Goal: Information Seeking & Learning: Find specific fact

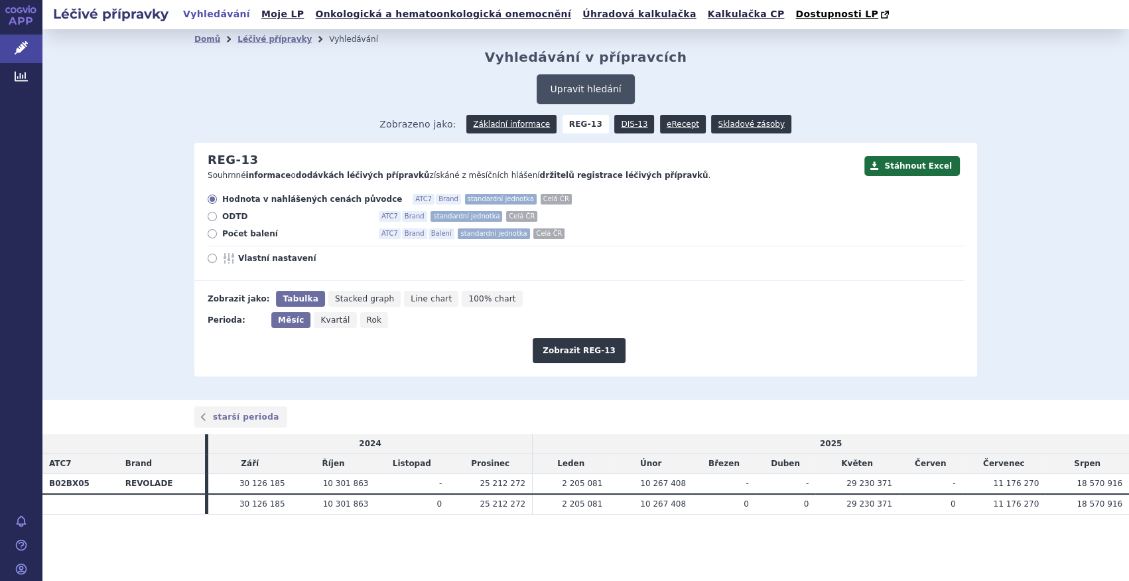
click at [583, 98] on button "Upravit hledání" at bounding box center [586, 89] width 98 height 30
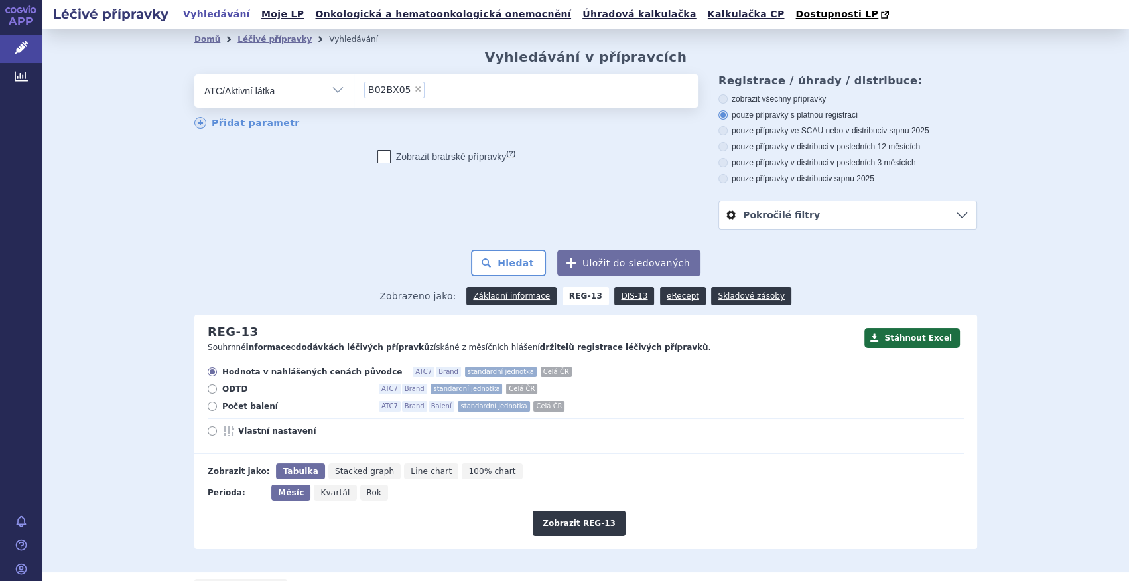
click at [414, 90] on span "×" at bounding box center [418, 89] width 8 height 8
click at [354, 90] on select "B02BX05" at bounding box center [354, 90] width 1 height 33
select select
drag, startPoint x: 364, startPoint y: 94, endPoint x: 356, endPoint y: 81, distance: 14.9
click at [364, 93] on input "search" at bounding box center [367, 89] width 7 height 17
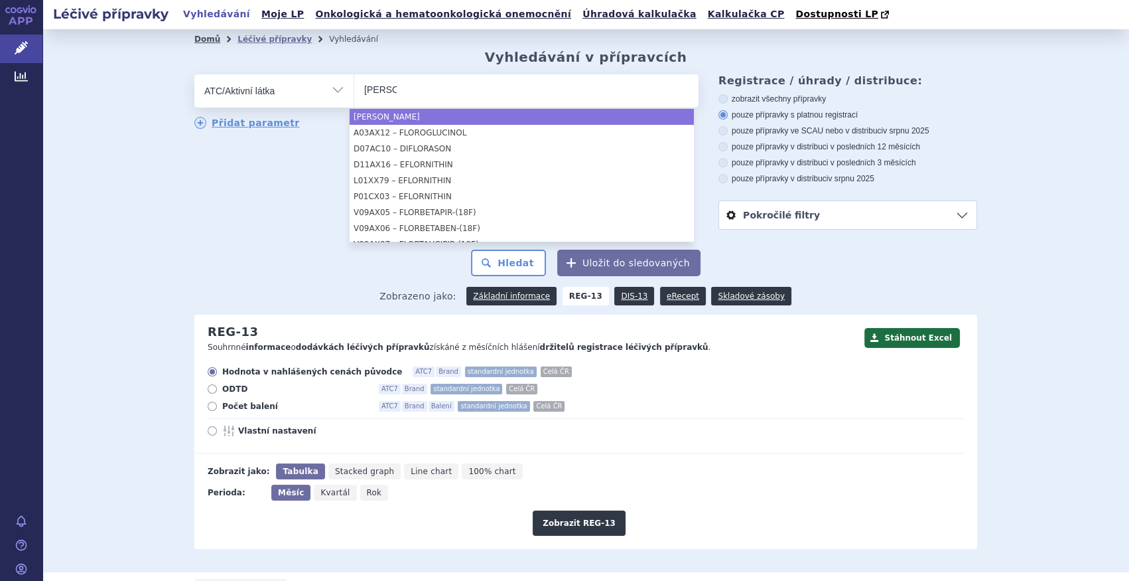
type input "flor"
select select "flor"
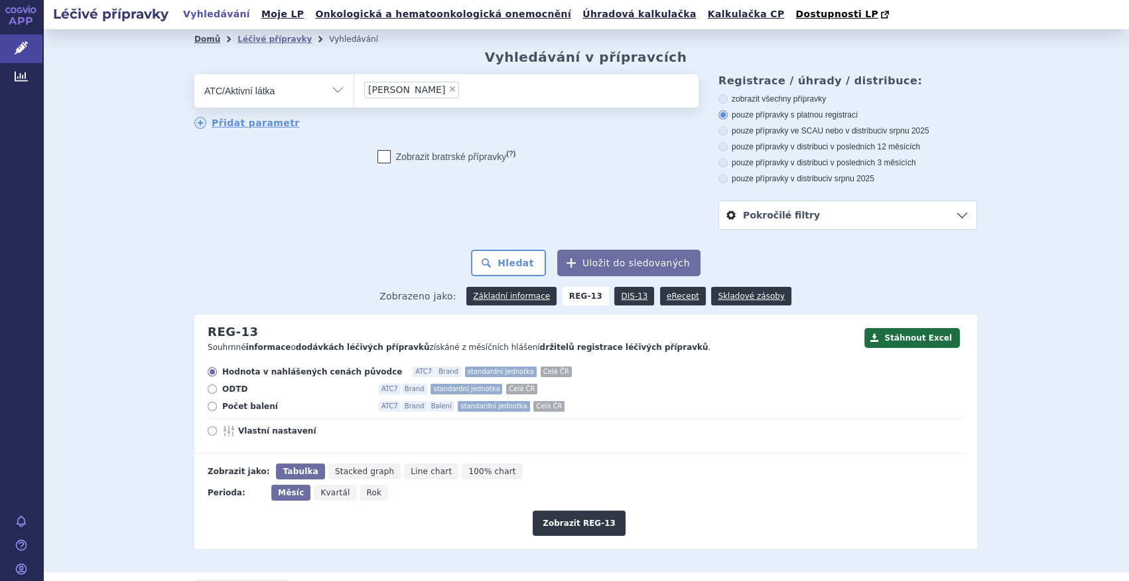
click at [200, 38] on link "Domů" at bounding box center [207, 39] width 26 height 9
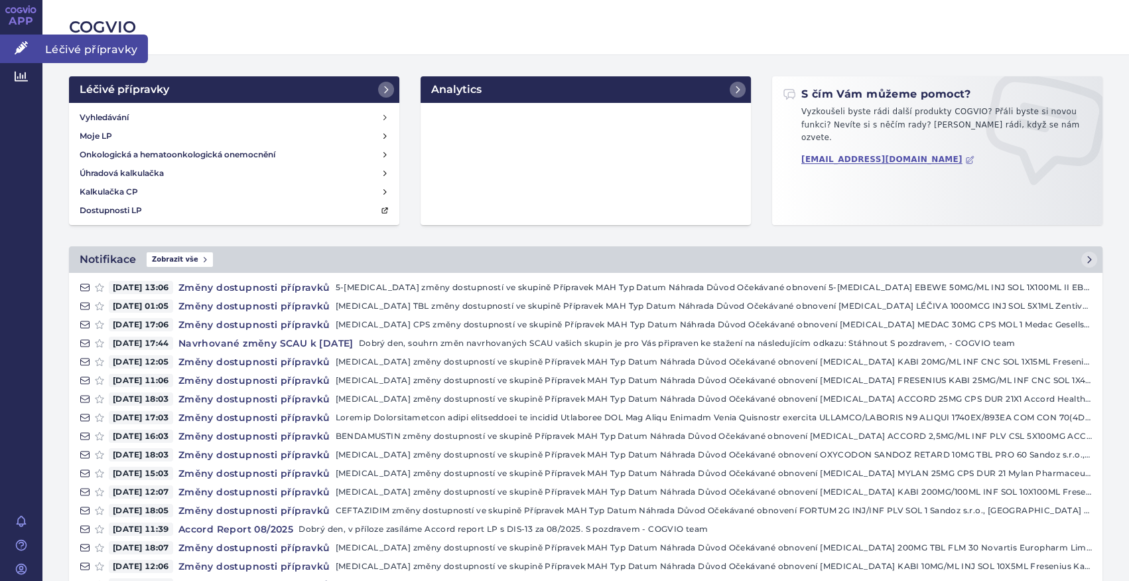
click at [13, 54] on link "Léčivé přípravky" at bounding box center [21, 49] width 42 height 28
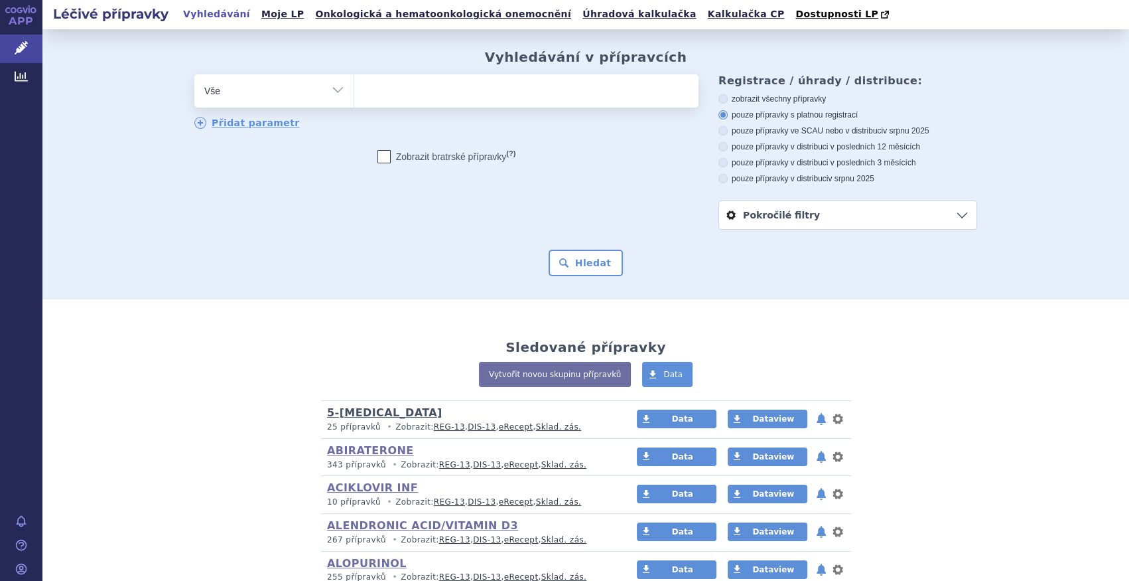
click at [355, 417] on link "5-[MEDICAL_DATA]" at bounding box center [384, 412] width 115 height 13
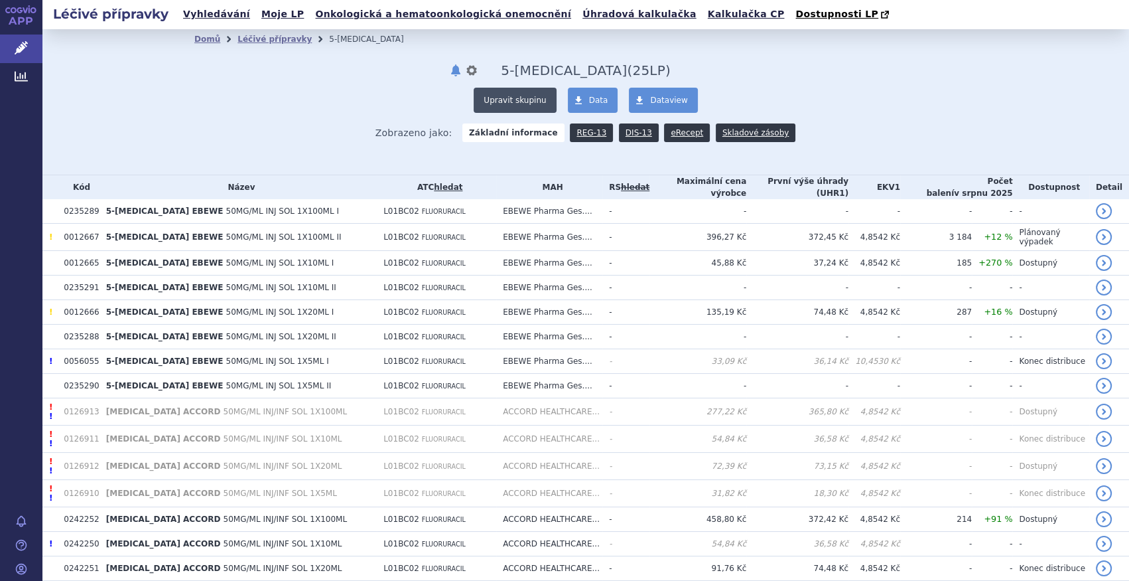
click at [502, 95] on button "Upravit skupinu" at bounding box center [515, 100] width 82 height 25
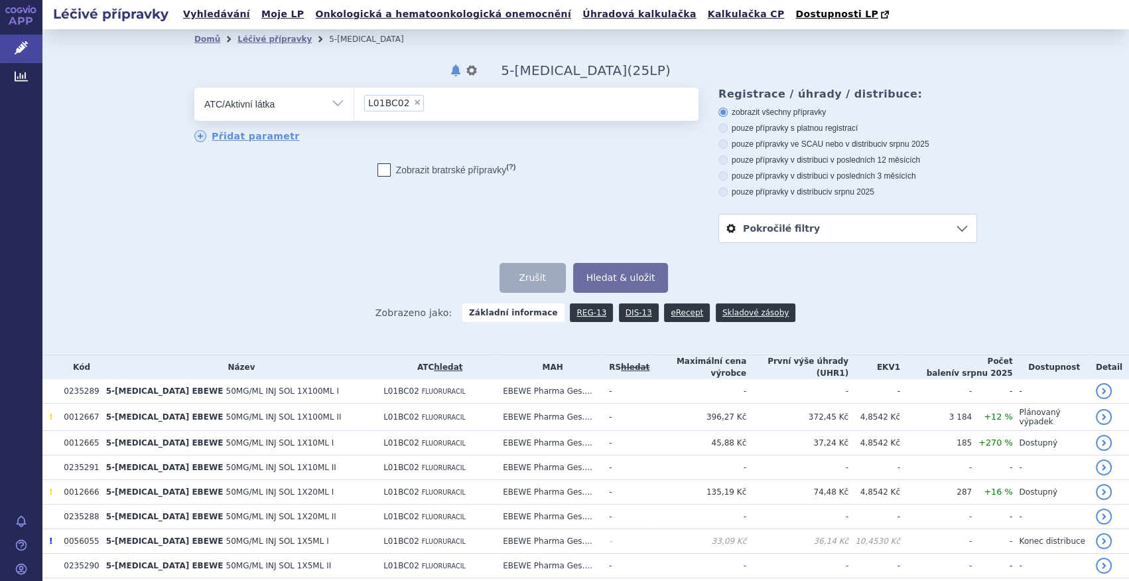
click at [331, 99] on select "Vše Přípravek/SUKL kód MAH VPOIS ATC/Aktivní látka Léková forma Síla" at bounding box center [273, 103] width 159 height 30
click at [194, 88] on select "Vše Přípravek/SUKL kód MAH VPOIS ATC/Aktivní látka Léková forma Síla" at bounding box center [273, 103] width 159 height 30
click at [413, 103] on span "×" at bounding box center [417, 102] width 8 height 8
click at [354, 103] on select "L01BC02" at bounding box center [354, 103] width 1 height 33
select select
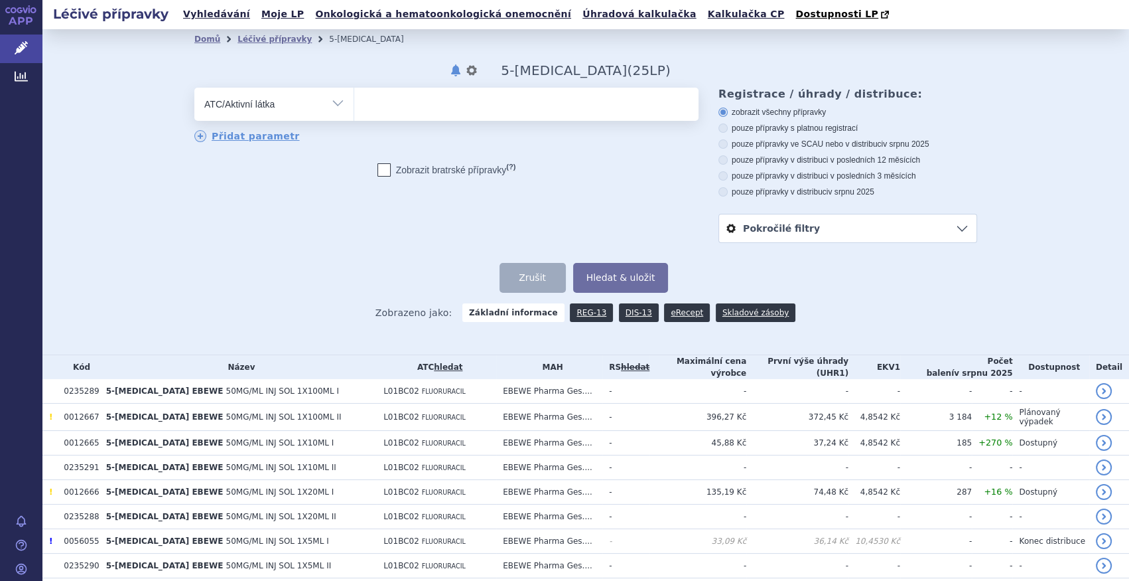
click at [408, 104] on ul at bounding box center [526, 102] width 344 height 28
click at [354, 104] on select at bounding box center [354, 103] width 1 height 33
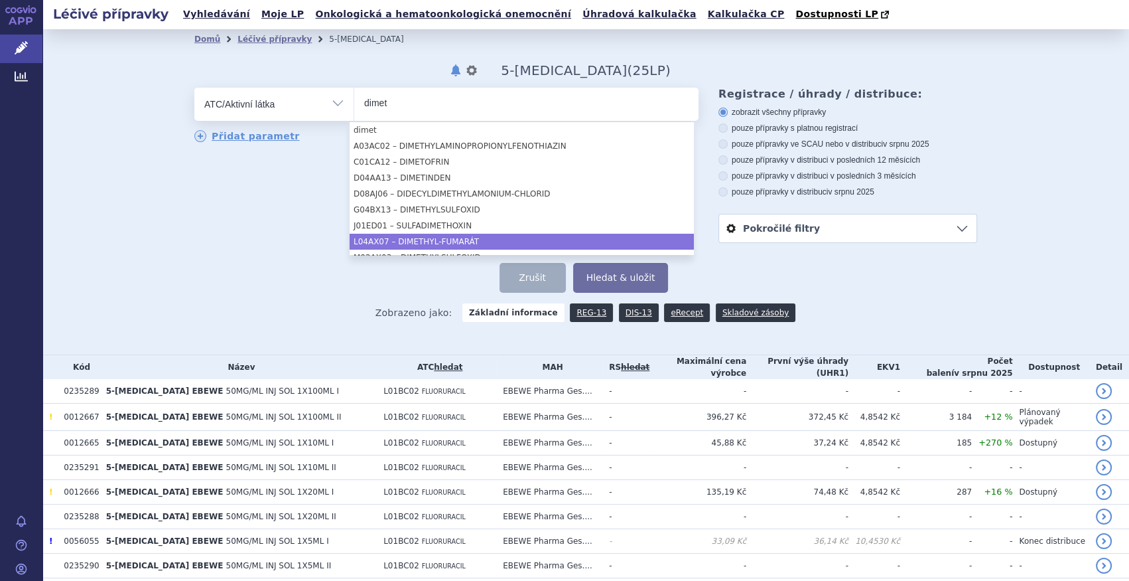
type input "dimet"
select select "L04AX07"
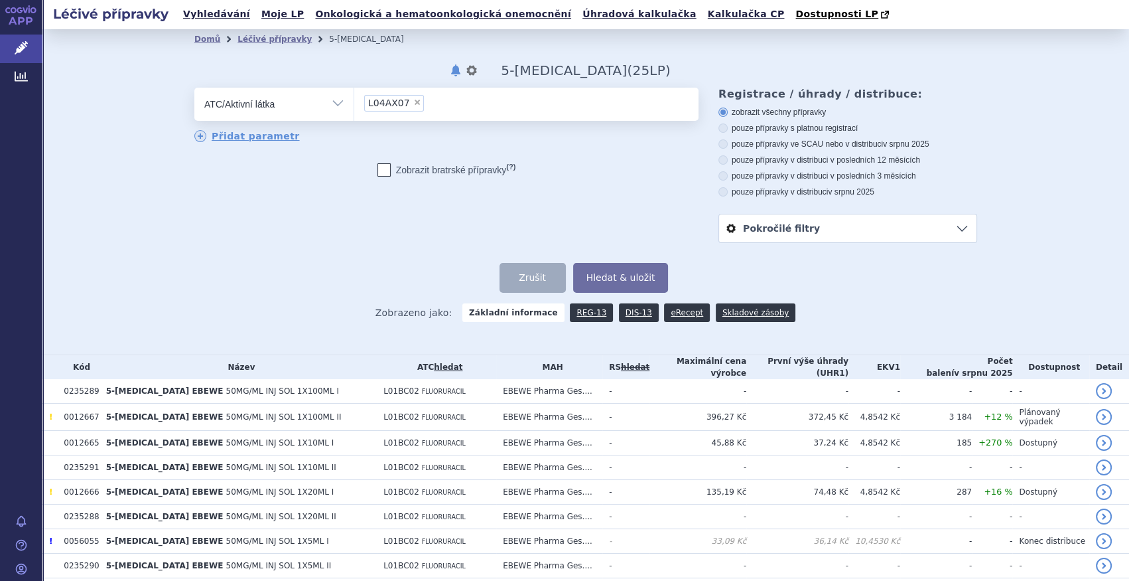
click at [500, 109] on ul "× L04AX07" at bounding box center [526, 102] width 344 height 29
click at [354, 109] on select "L04AX07" at bounding box center [354, 103] width 1 height 33
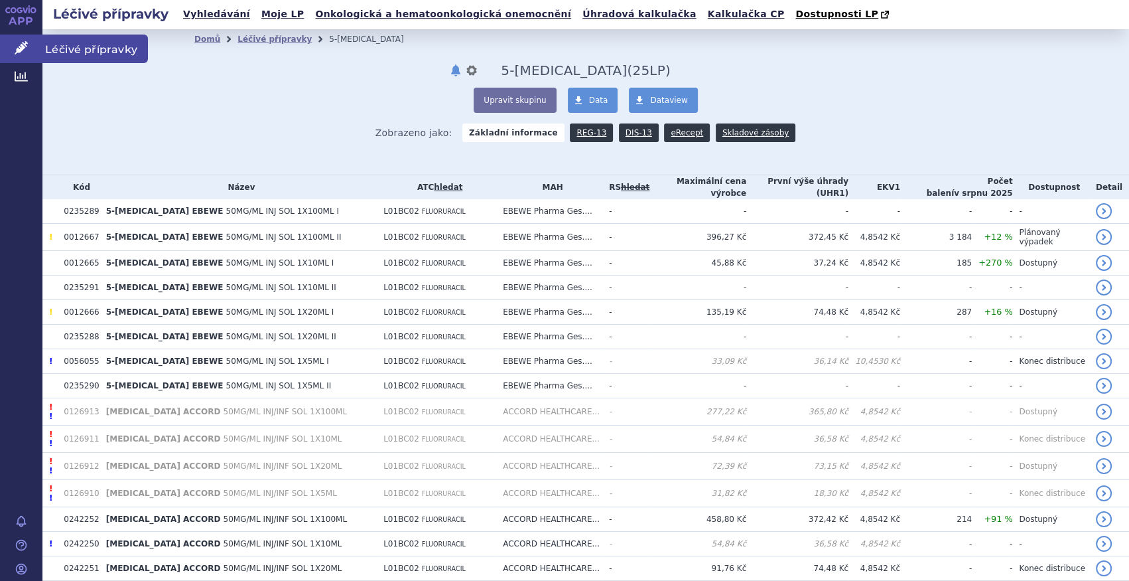
click at [33, 46] on link "Léčivé přípravky" at bounding box center [21, 49] width 42 height 28
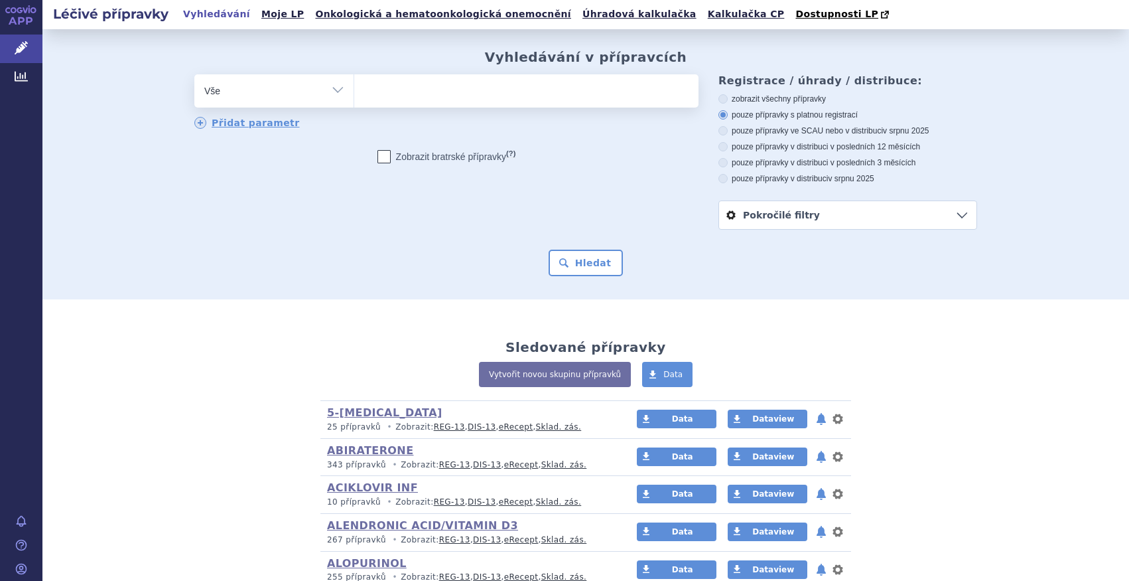
click at [313, 106] on div "odstranit Vše Přípravek/SUKL kód MAH VPOIS ATC/Aktivní látka" at bounding box center [446, 90] width 504 height 33
click at [317, 96] on select "Vše Přípravek/SUKL kód MAH VPOIS ATC/Aktivní látka Léková forma Síla" at bounding box center [273, 89] width 159 height 30
select select "filter-atc-group"
click at [194, 75] on select "Vše Přípravek/SUKL kód MAH VPOIS ATC/Aktivní látka Léková forma Síla" at bounding box center [273, 89] width 159 height 30
click at [420, 86] on ul at bounding box center [526, 88] width 344 height 28
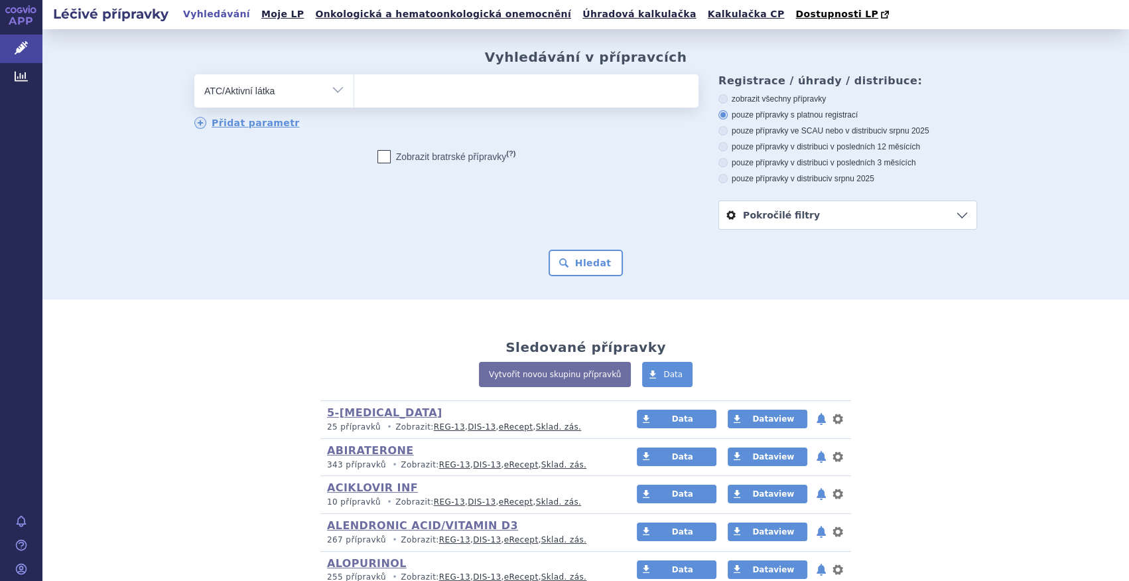
click at [354, 86] on select at bounding box center [354, 90] width 1 height 33
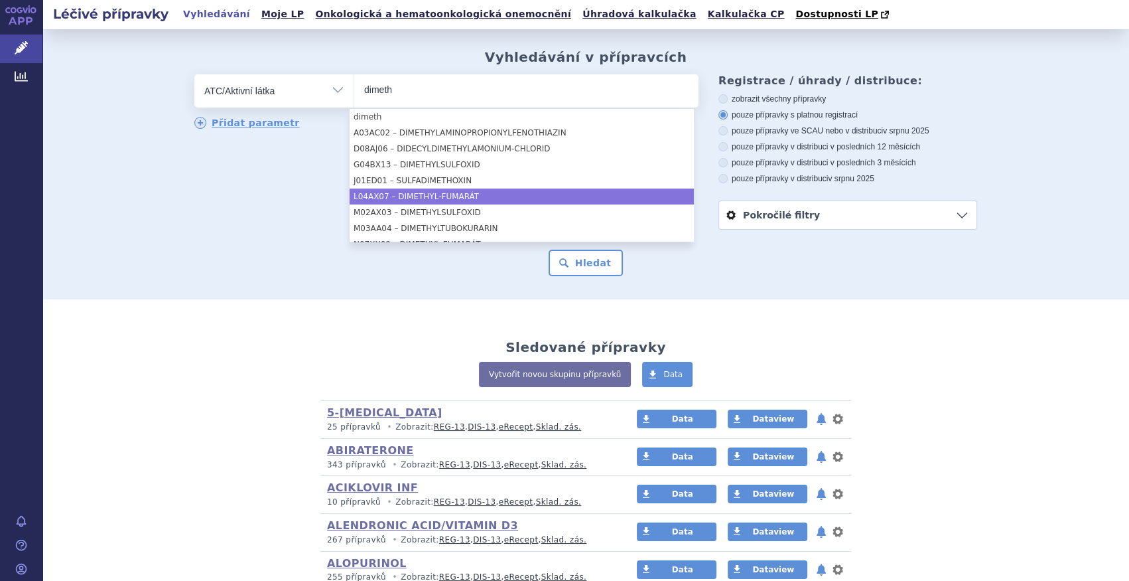
type input "dimeth"
select select "L04AX07"
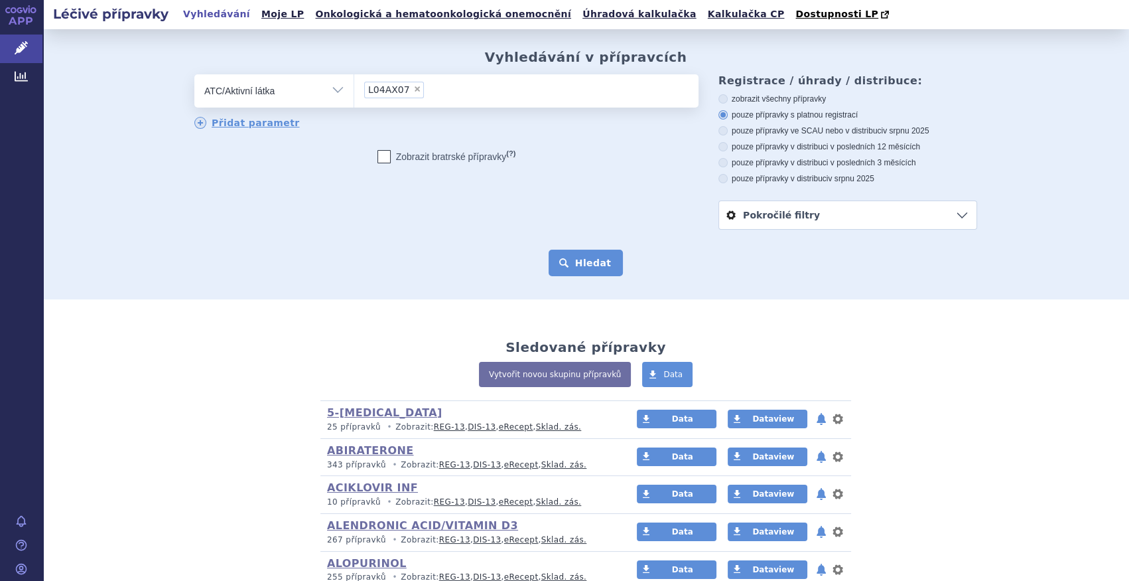
click at [577, 256] on button "Hledat" at bounding box center [586, 262] width 75 height 27
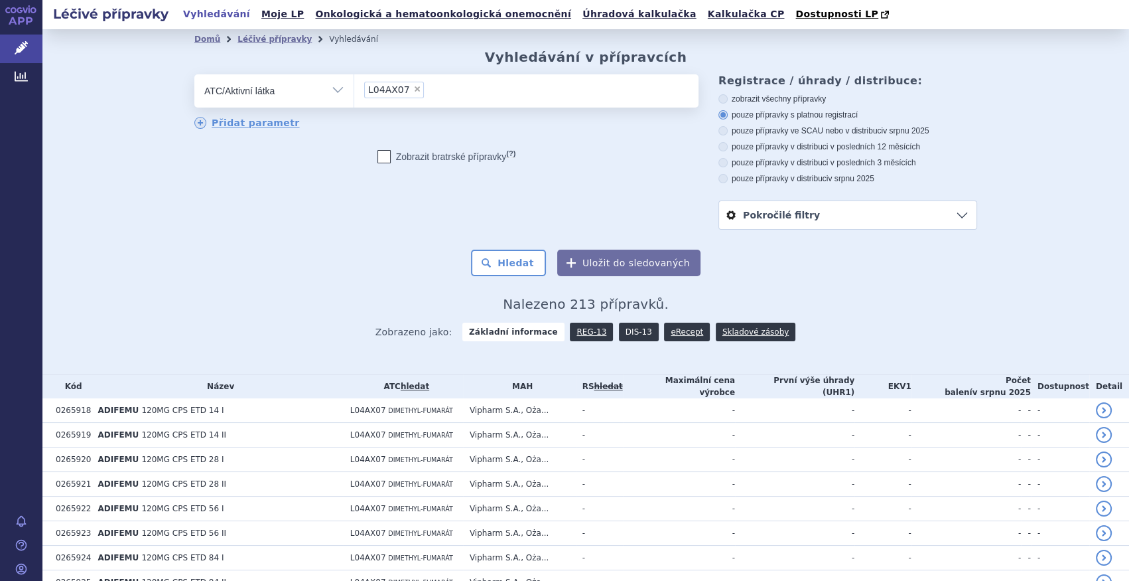
click at [630, 334] on link "DIS-13" at bounding box center [639, 331] width 40 height 19
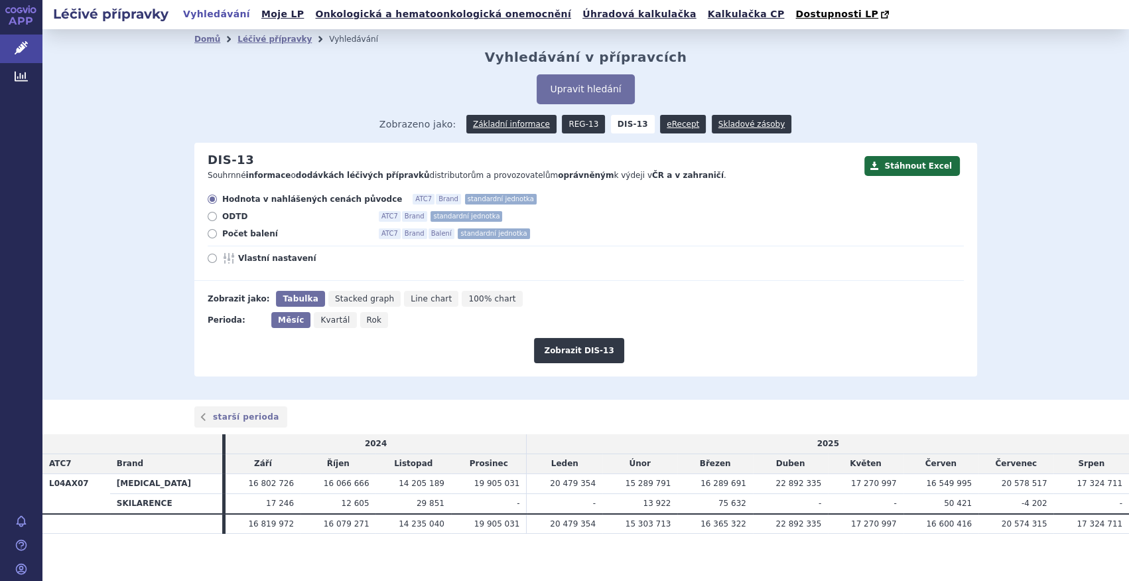
click at [586, 123] on link "REG-13" at bounding box center [583, 124] width 43 height 19
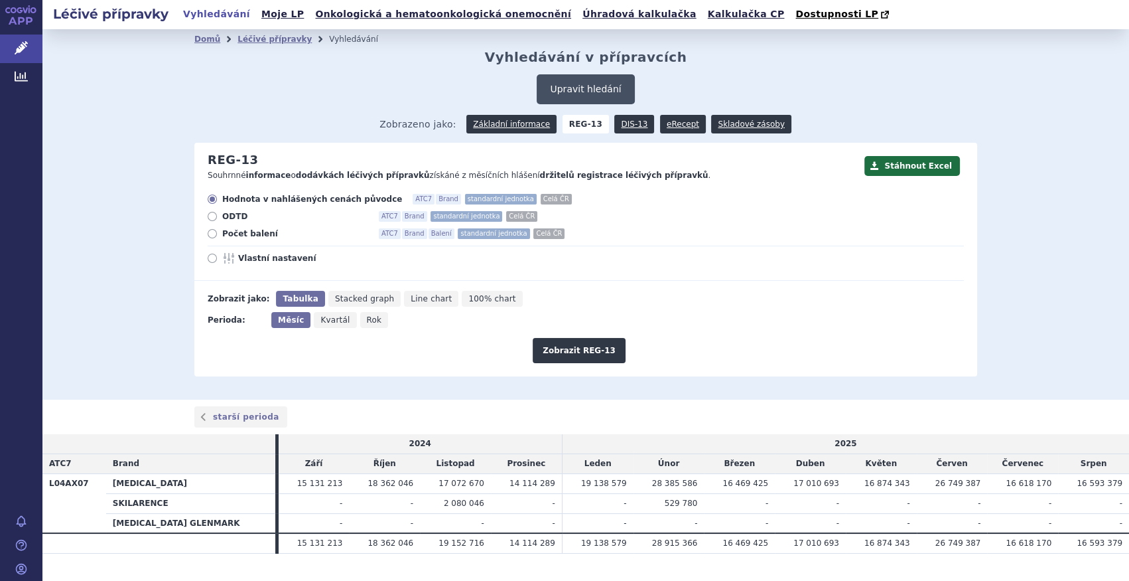
click at [561, 92] on button "Upravit hledání" at bounding box center [586, 89] width 98 height 30
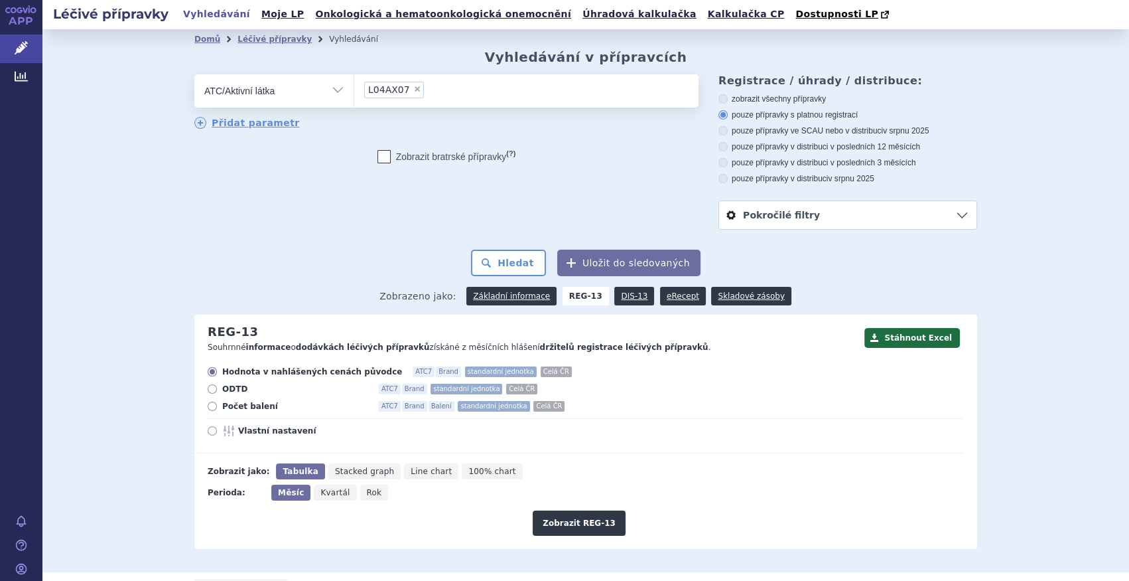
click at [413, 88] on span "×" at bounding box center [417, 89] width 8 height 8
click at [354, 88] on select "L04AX07" at bounding box center [354, 90] width 1 height 33
select select
click at [405, 93] on ul at bounding box center [526, 88] width 344 height 28
click at [354, 93] on select at bounding box center [354, 90] width 1 height 33
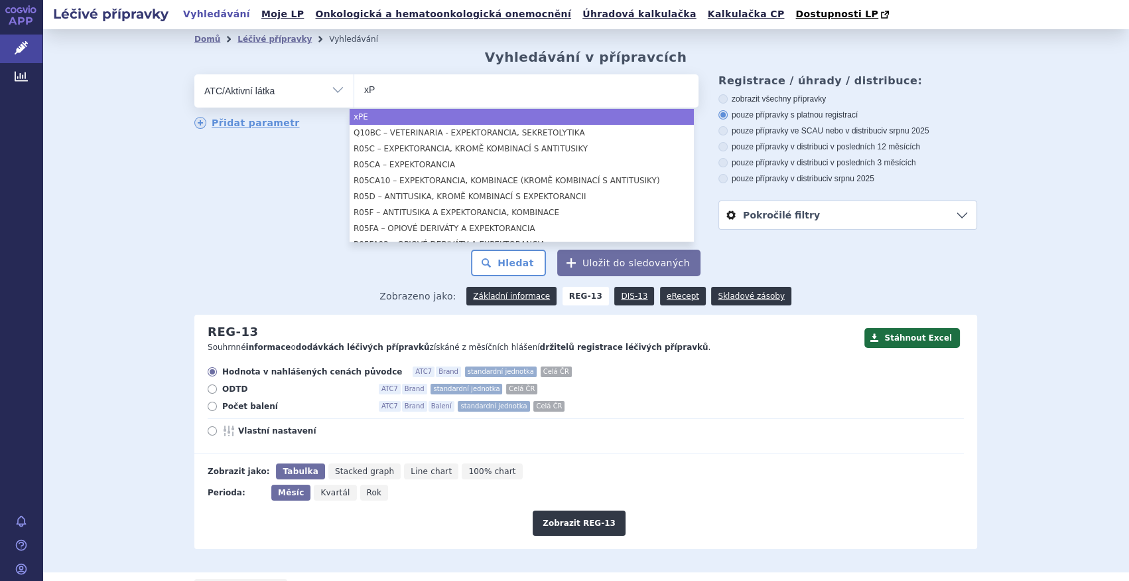
type input "x"
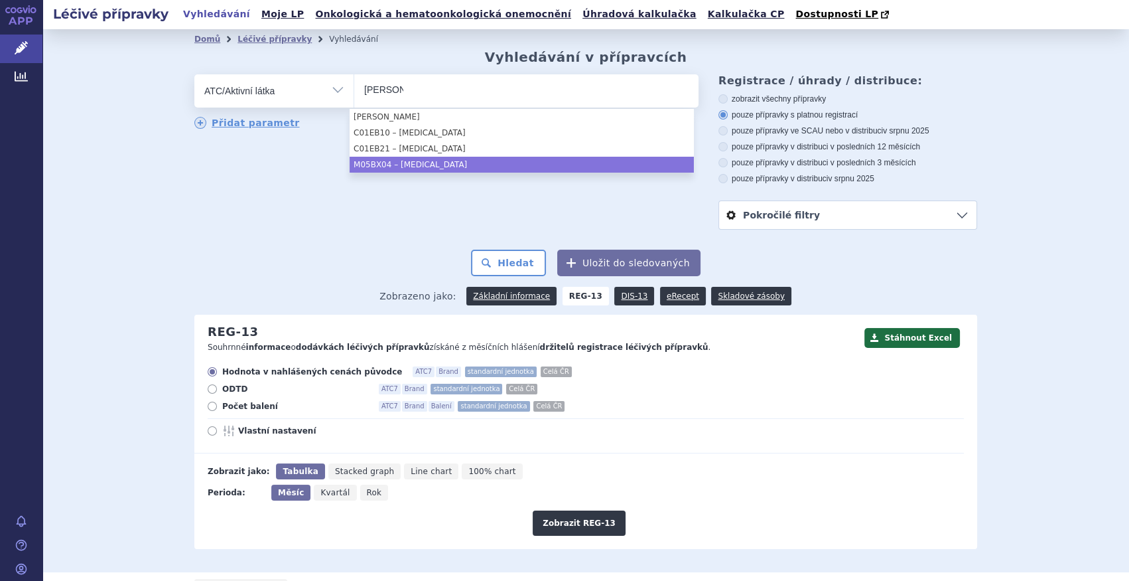
type input "DENOS"
select select "M05BX04"
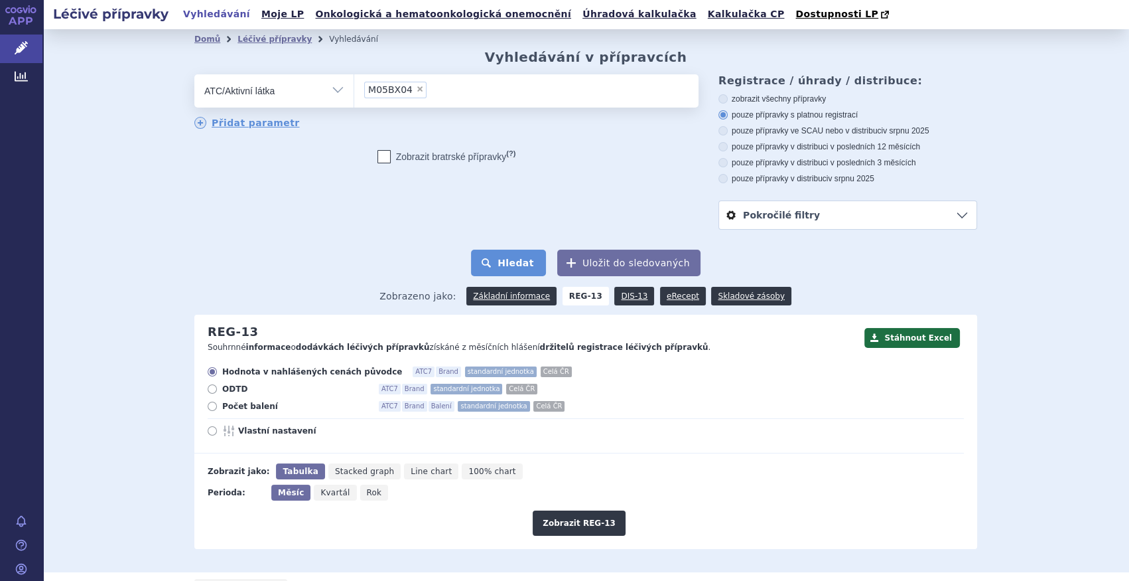
click at [504, 255] on button "Hledat" at bounding box center [508, 262] width 75 height 27
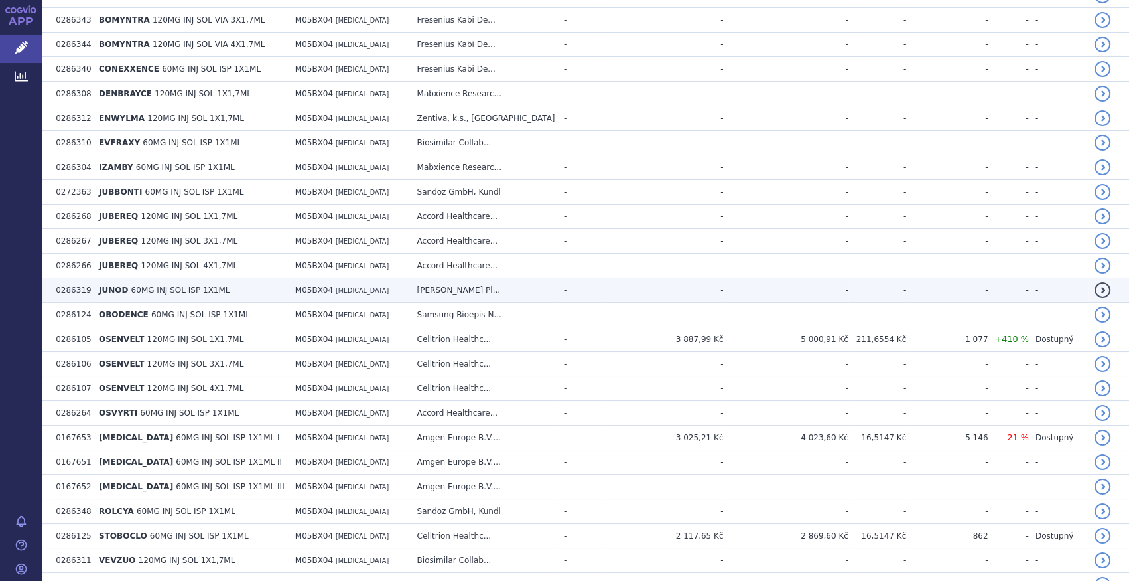
scroll to position [305, 0]
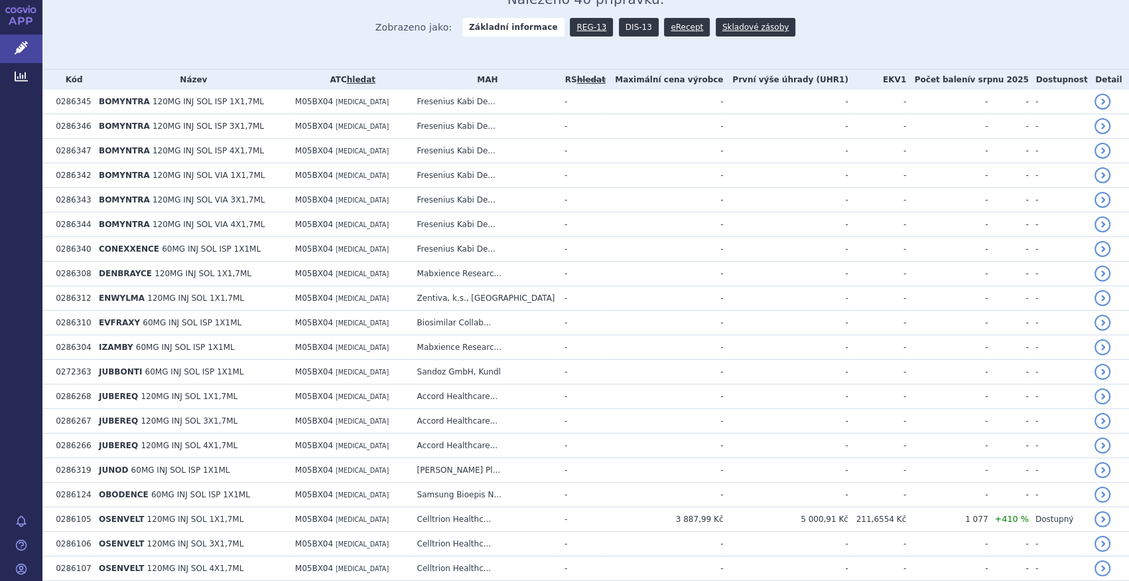
click at [623, 33] on link "DIS-13" at bounding box center [639, 27] width 40 height 19
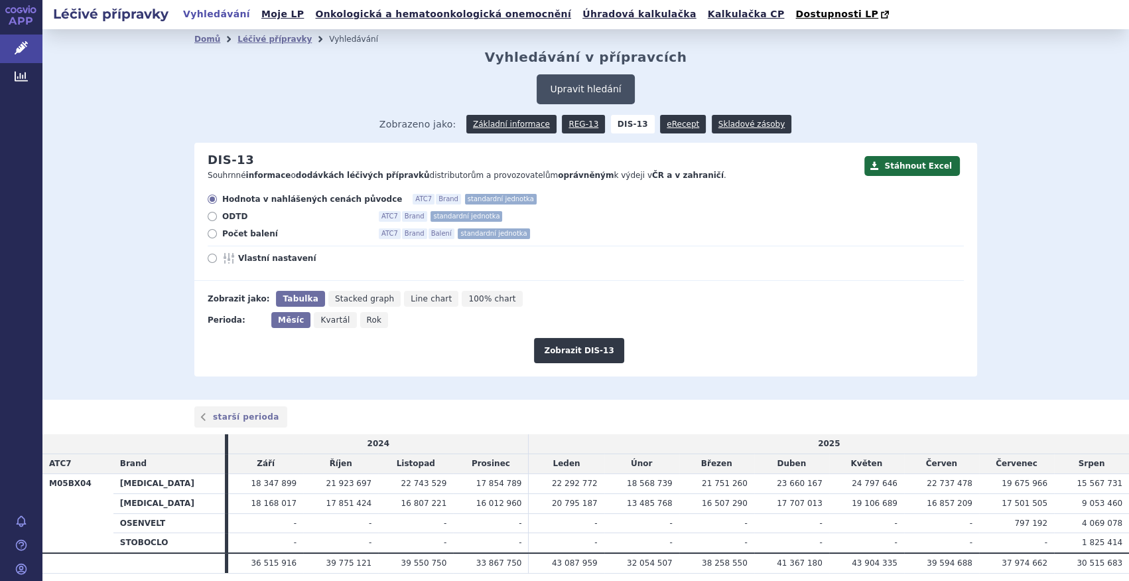
click at [564, 93] on button "Upravit hledání" at bounding box center [586, 89] width 98 height 30
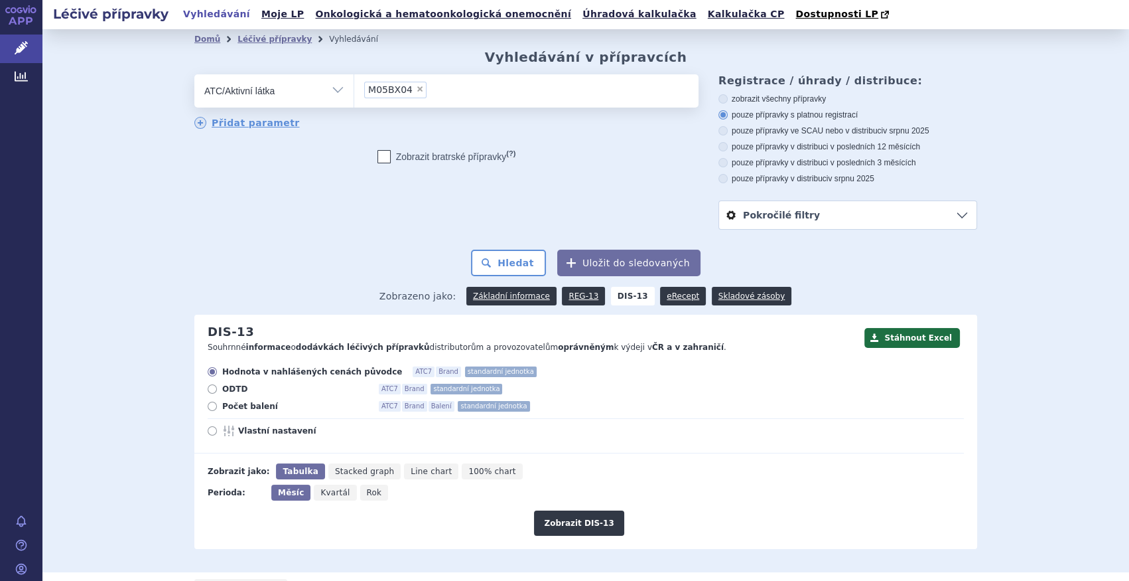
click at [413, 93] on li "× M05BX04" at bounding box center [395, 90] width 62 height 17
click at [354, 93] on select "M05BX04" at bounding box center [354, 90] width 1 height 33
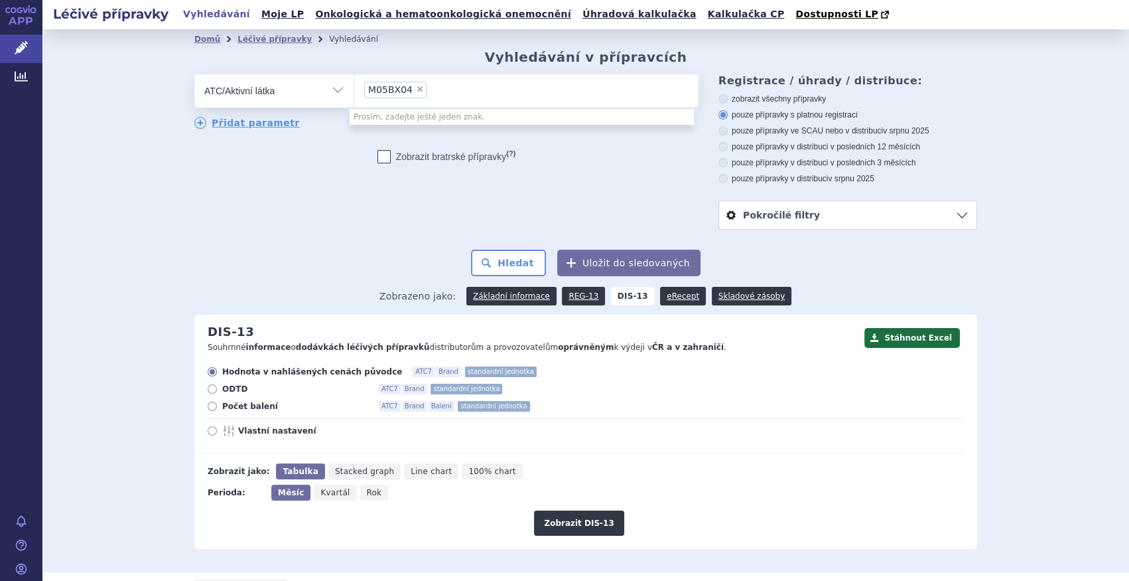
click at [416, 91] on span "×" at bounding box center [420, 89] width 8 height 8
click at [354, 91] on select "M05BX04" at bounding box center [354, 90] width 1 height 33
select select
type input "C"
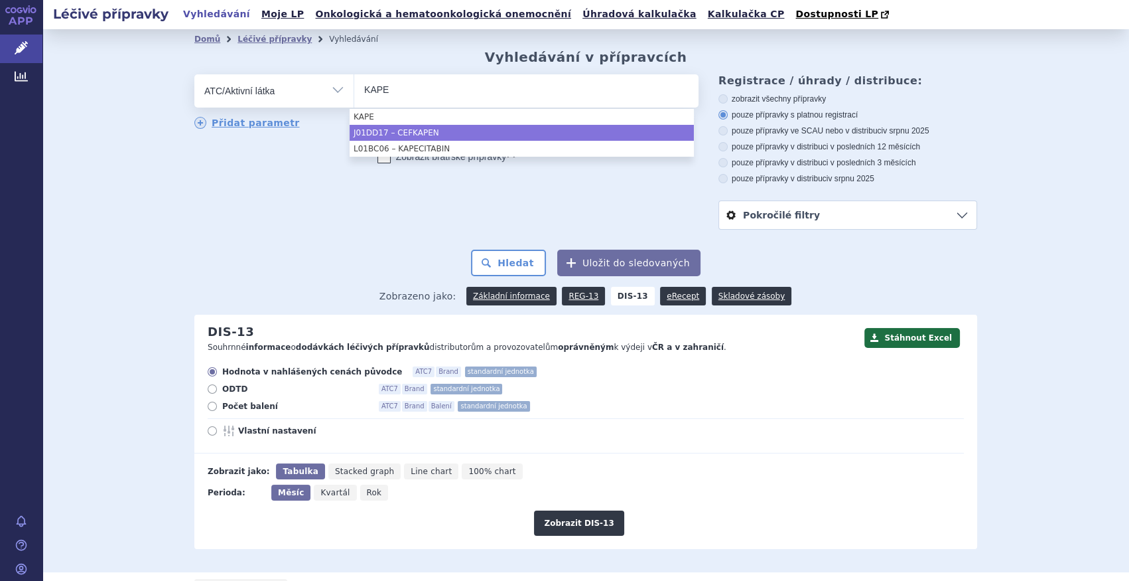
type input "KAPE"
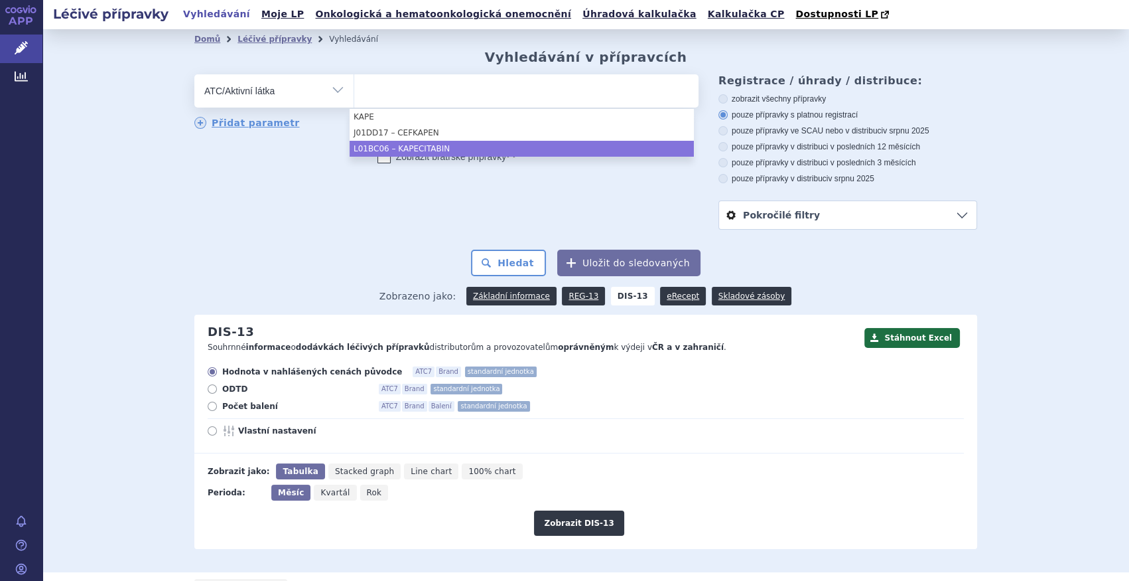
select select "L01BC06"
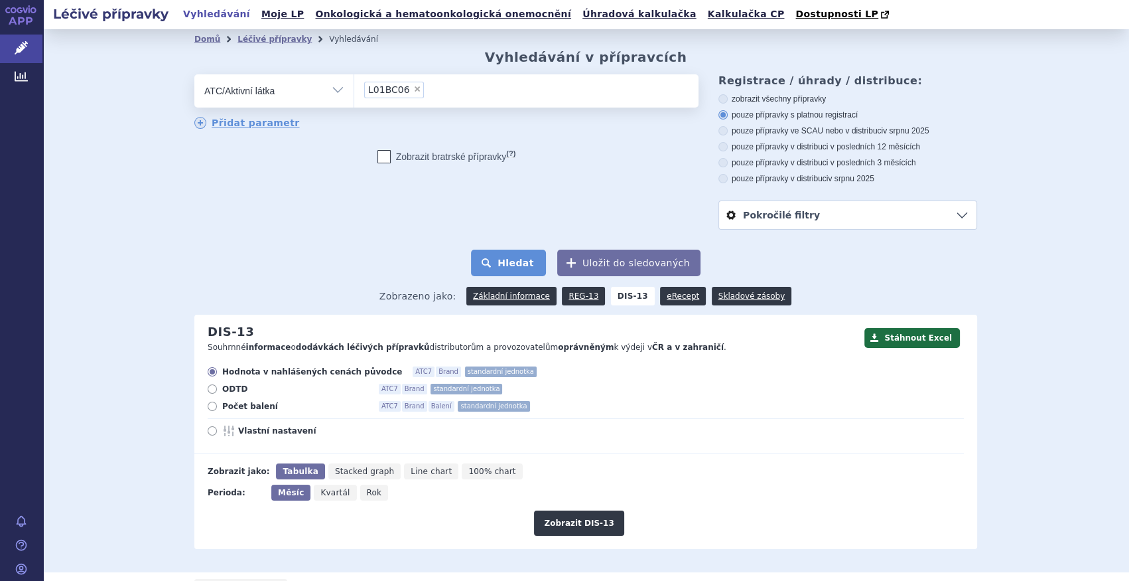
click at [510, 268] on button "Hledat" at bounding box center [508, 262] width 75 height 27
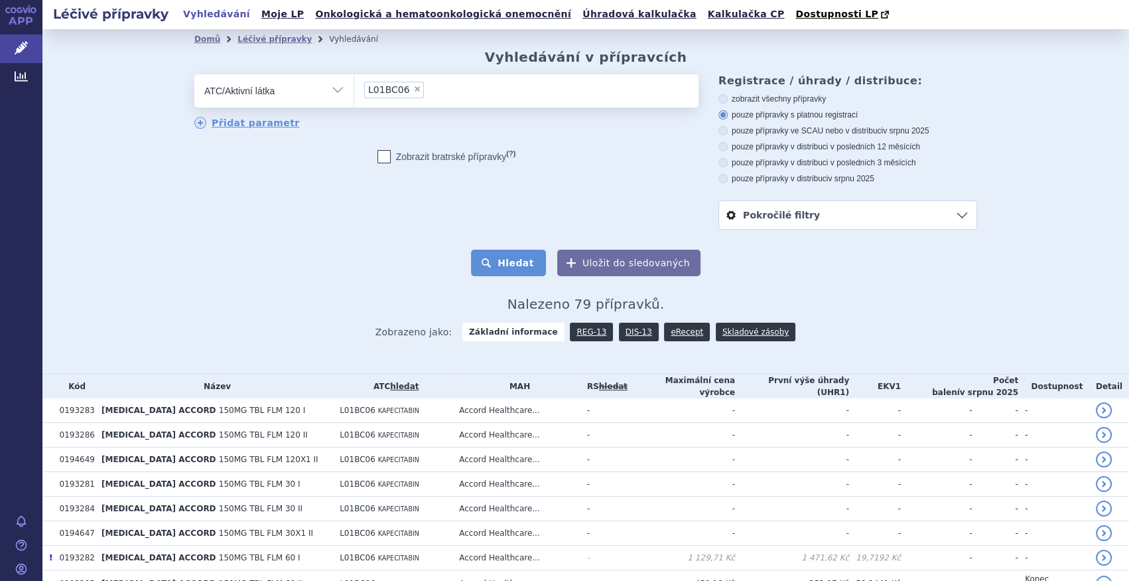
click at [506, 274] on button "Hledat" at bounding box center [508, 262] width 75 height 27
click at [508, 267] on button "Hledat" at bounding box center [508, 262] width 75 height 27
click at [514, 260] on button "Hledat" at bounding box center [508, 262] width 75 height 27
click at [626, 330] on link "DIS-13" at bounding box center [639, 331] width 40 height 19
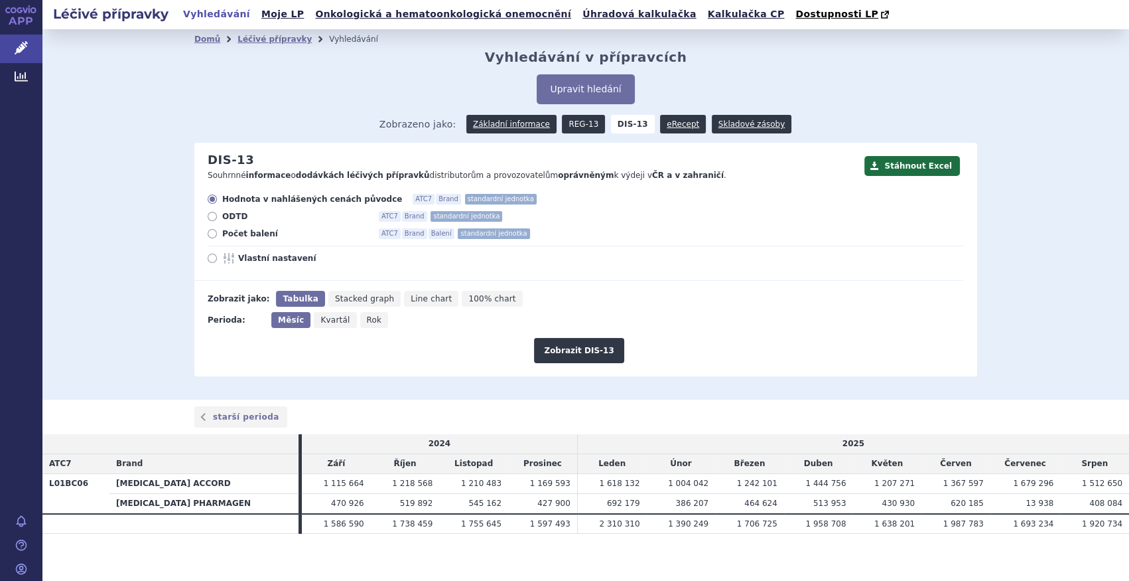
click at [583, 126] on link "REG-13" at bounding box center [583, 124] width 43 height 19
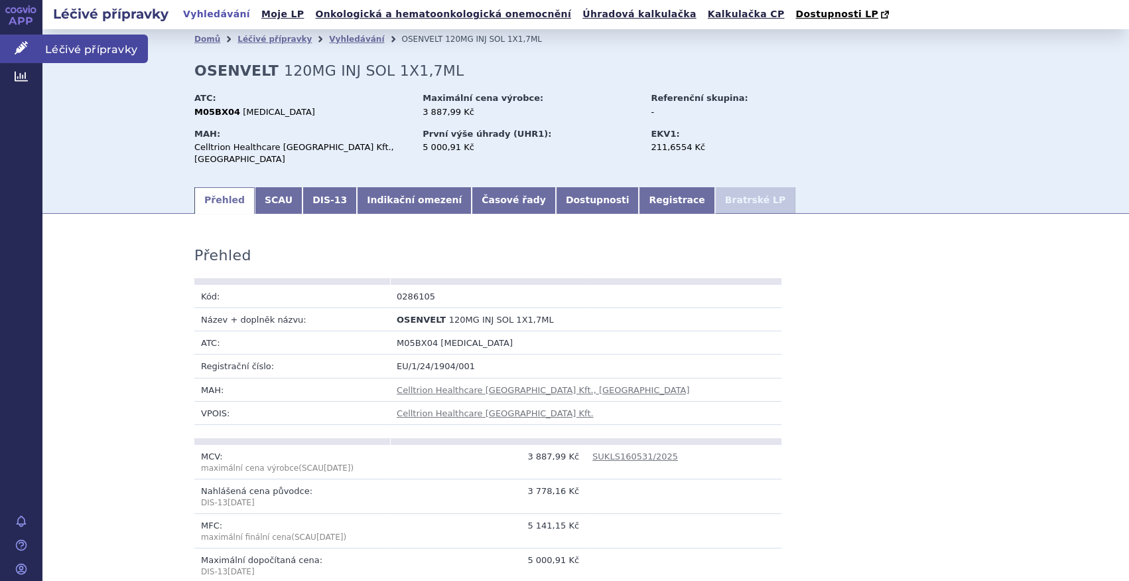
click at [31, 46] on link "Léčivé přípravky" at bounding box center [21, 49] width 42 height 28
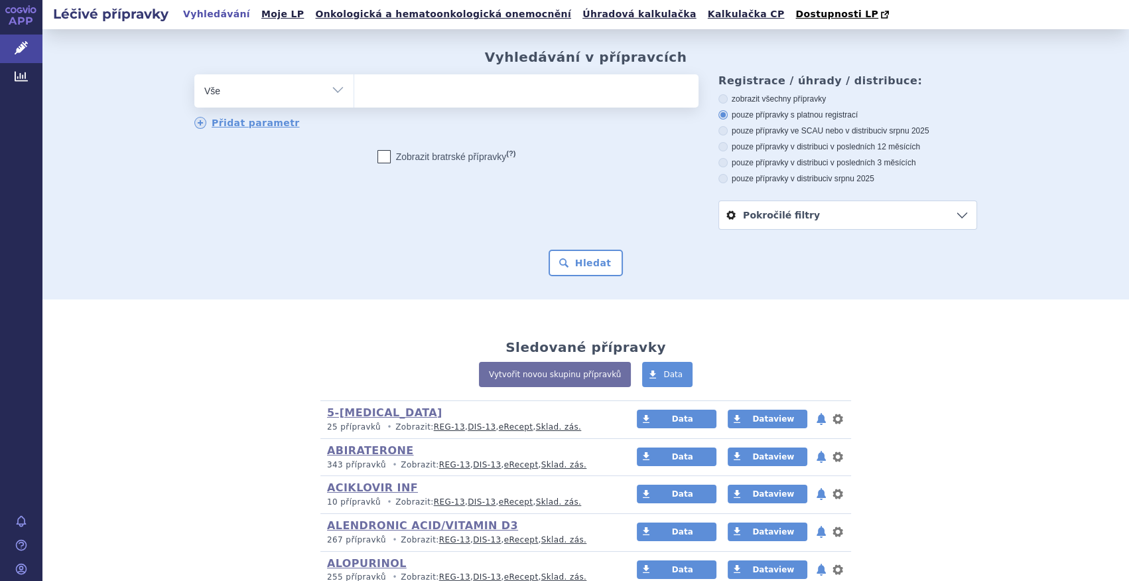
drag, startPoint x: 290, startPoint y: 92, endPoint x: 283, endPoint y: 100, distance: 9.9
click at [290, 92] on select "Vše Přípravek/SUKL kód MAH VPOIS ATC/Aktivní látka Léková forma Síla" at bounding box center [273, 89] width 159 height 30
click at [271, 95] on select "Vše Přípravek/SUKL kód MAH VPOIS ATC/Aktivní látka Léková forma Síla" at bounding box center [273, 89] width 159 height 30
select select "filter-atc-group"
click at [194, 75] on select "Vše Přípravek/SUKL kód MAH VPOIS ATC/Aktivní látka Léková forma Síla" at bounding box center [273, 89] width 159 height 30
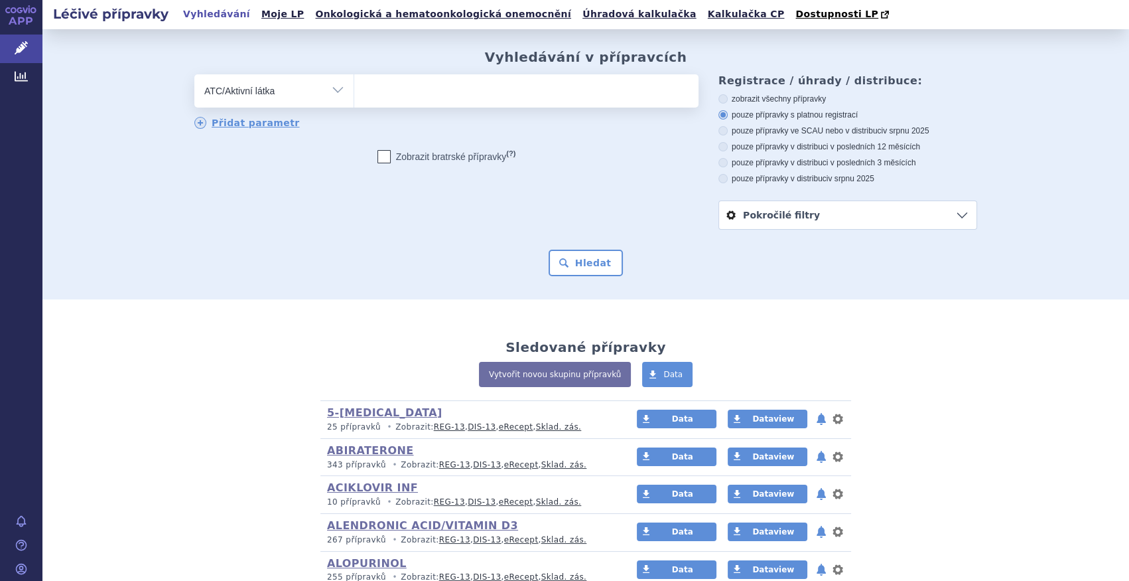
click at [397, 86] on ul at bounding box center [526, 88] width 344 height 28
click at [354, 86] on select at bounding box center [354, 90] width 1 height 33
type input "A"
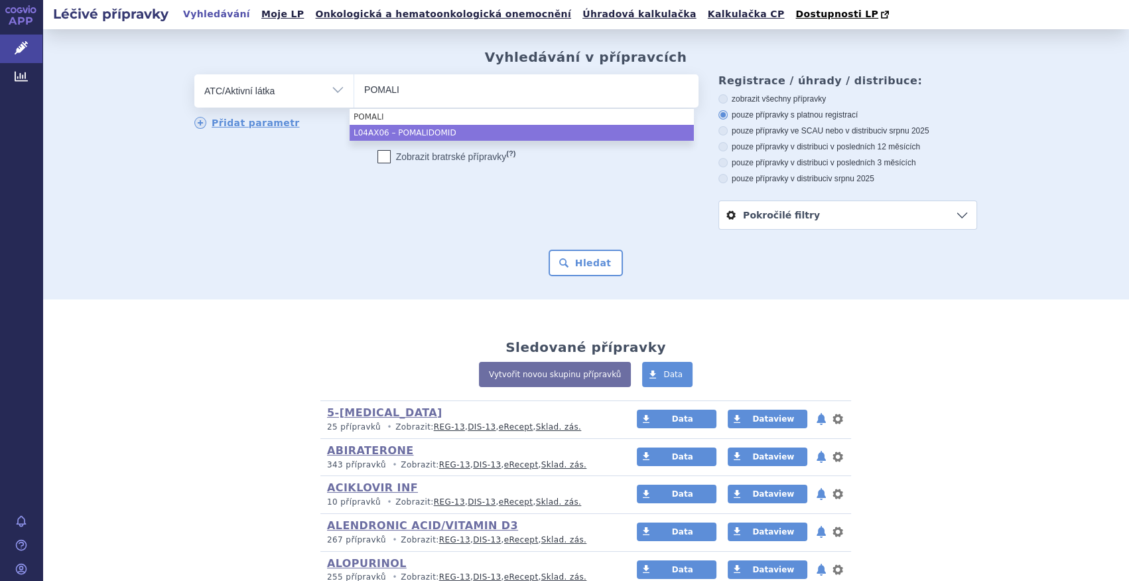
type input "POMALI"
select select "L04AX06"
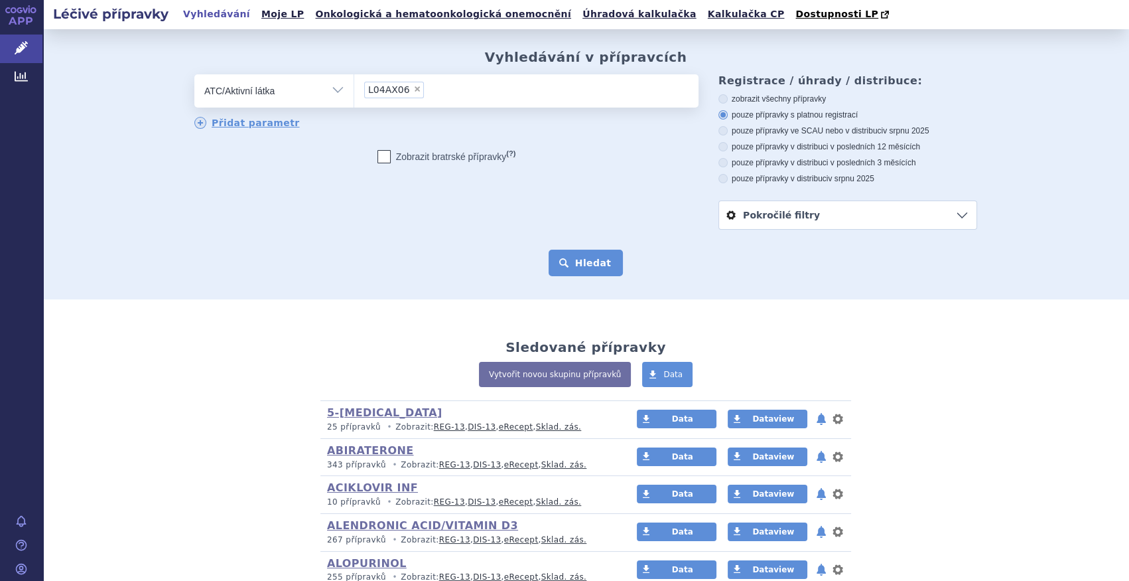
click at [591, 255] on button "Hledat" at bounding box center [586, 262] width 75 height 27
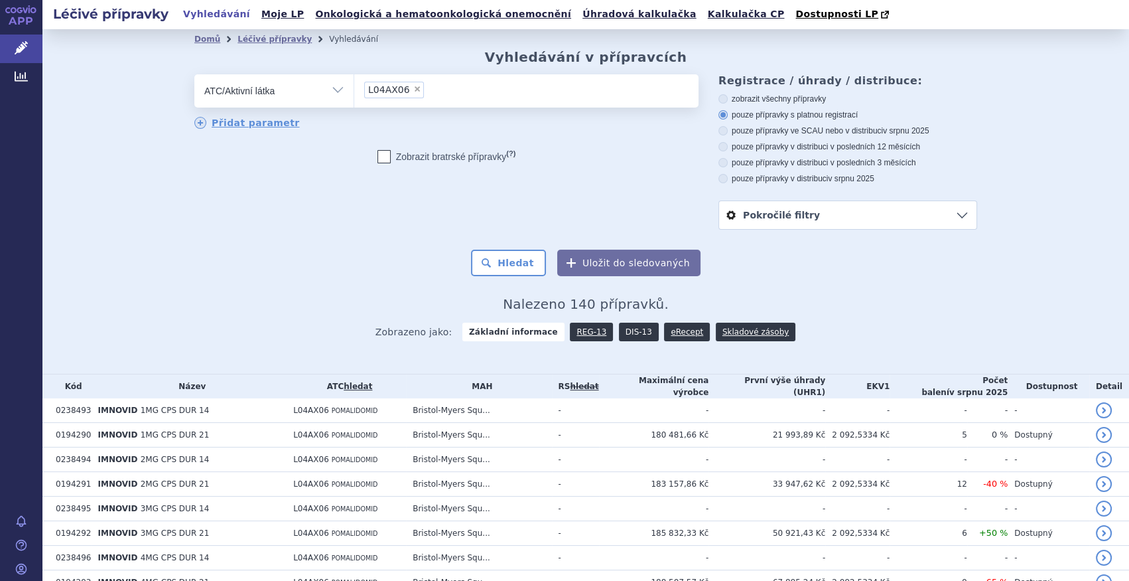
click at [624, 331] on link "DIS-13" at bounding box center [639, 331] width 40 height 19
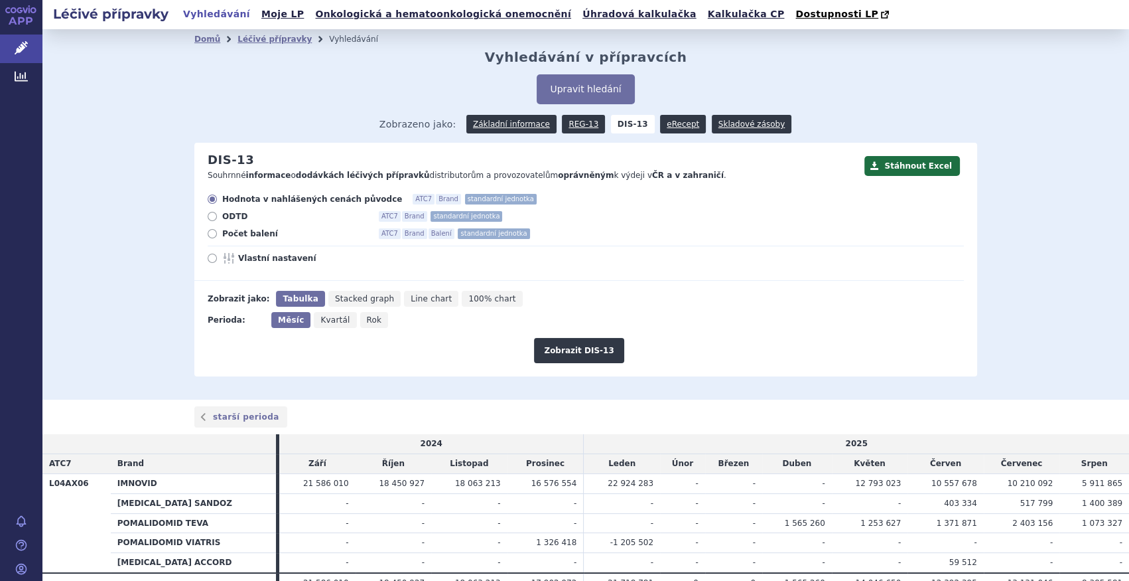
scroll to position [66, 0]
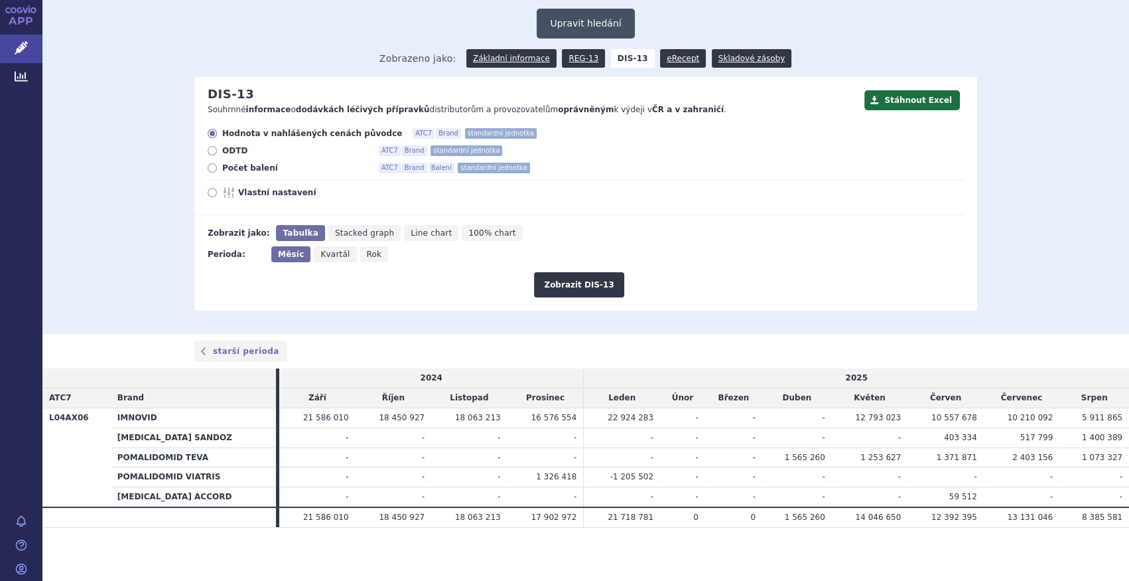
click at [604, 18] on button "Upravit hledání" at bounding box center [586, 24] width 98 height 30
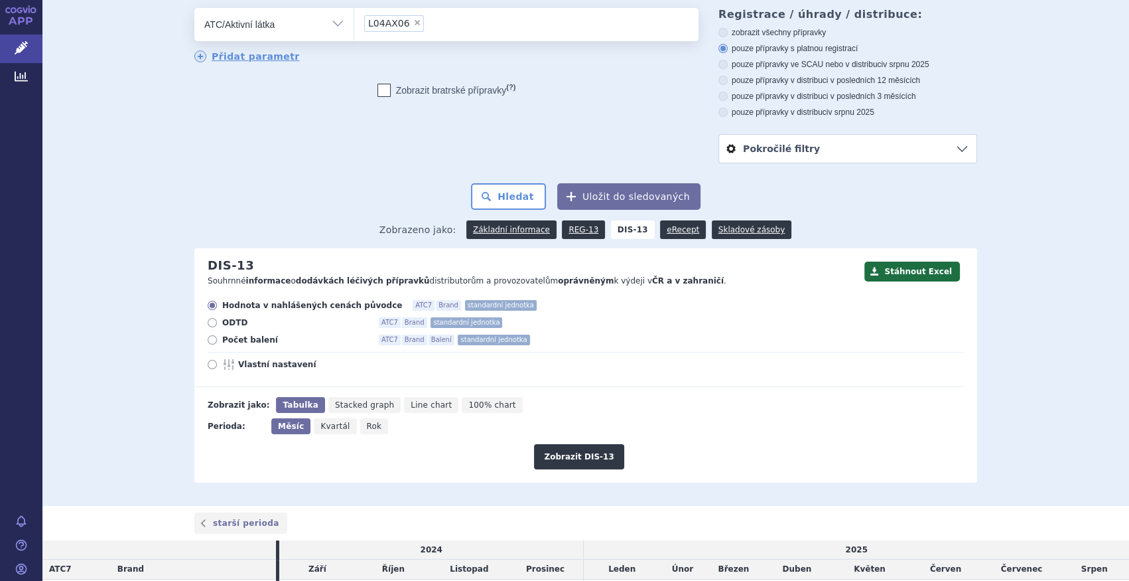
click at [403, 24] on li "× L04AX06" at bounding box center [394, 23] width 60 height 17
click at [354, 24] on select "L04AX06" at bounding box center [354, 23] width 1 height 33
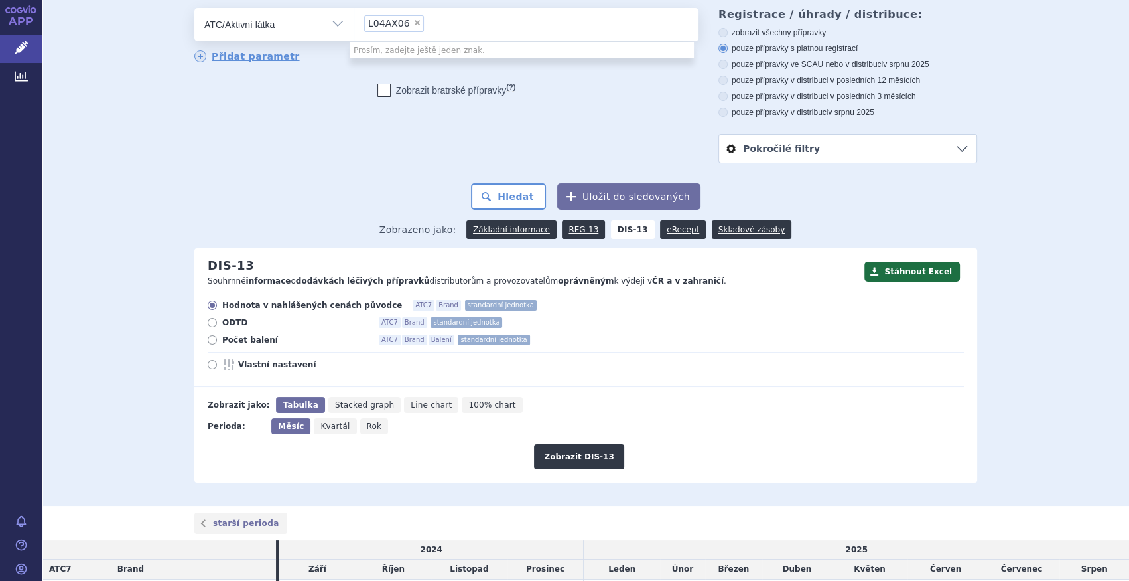
click at [413, 22] on span "×" at bounding box center [417, 23] width 8 height 8
click at [354, 22] on select "L04AX06" at bounding box center [354, 23] width 1 height 33
select select
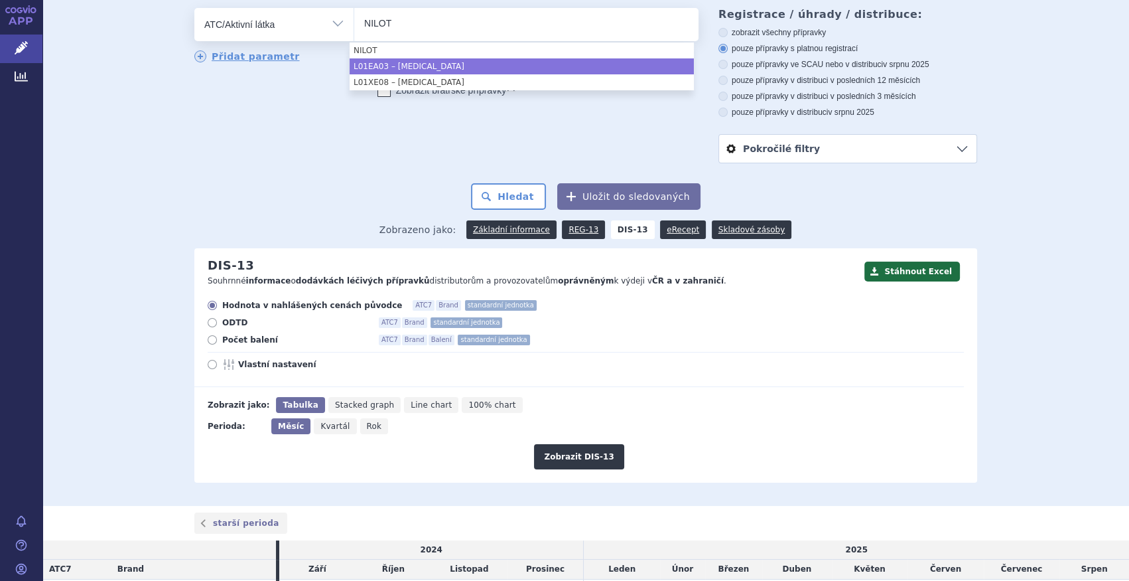
type input "NILOT"
select select "L01EA03"
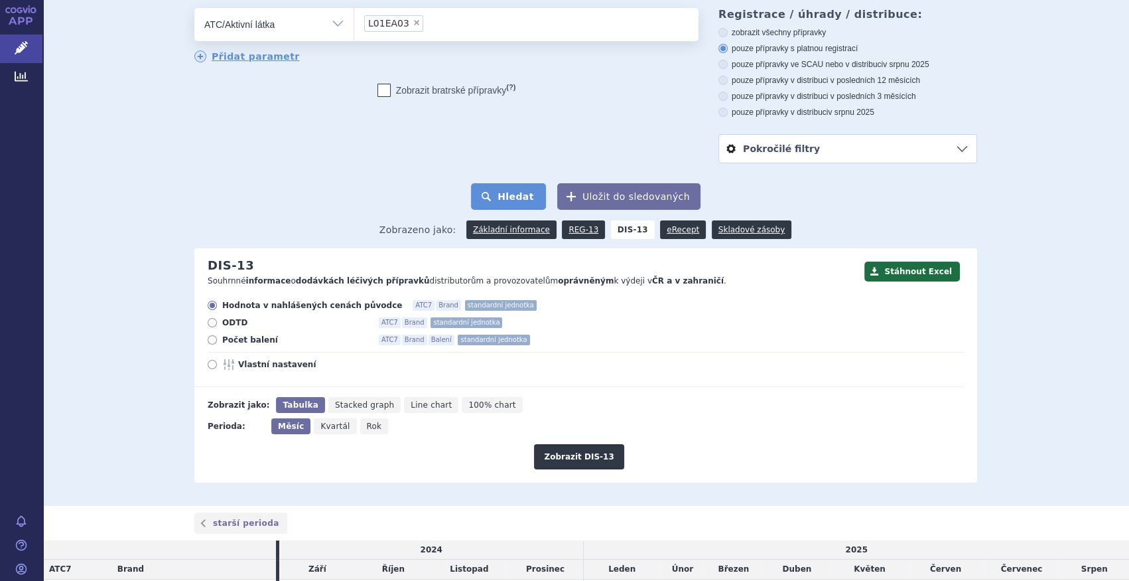
click at [524, 190] on button "Hledat" at bounding box center [508, 196] width 75 height 27
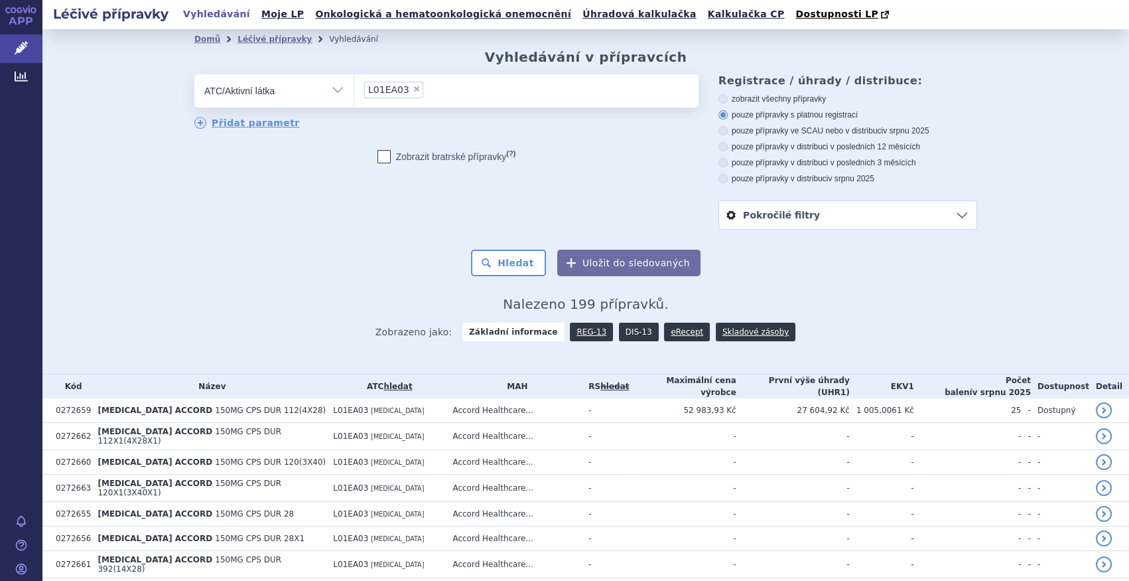
scroll to position [60, 0]
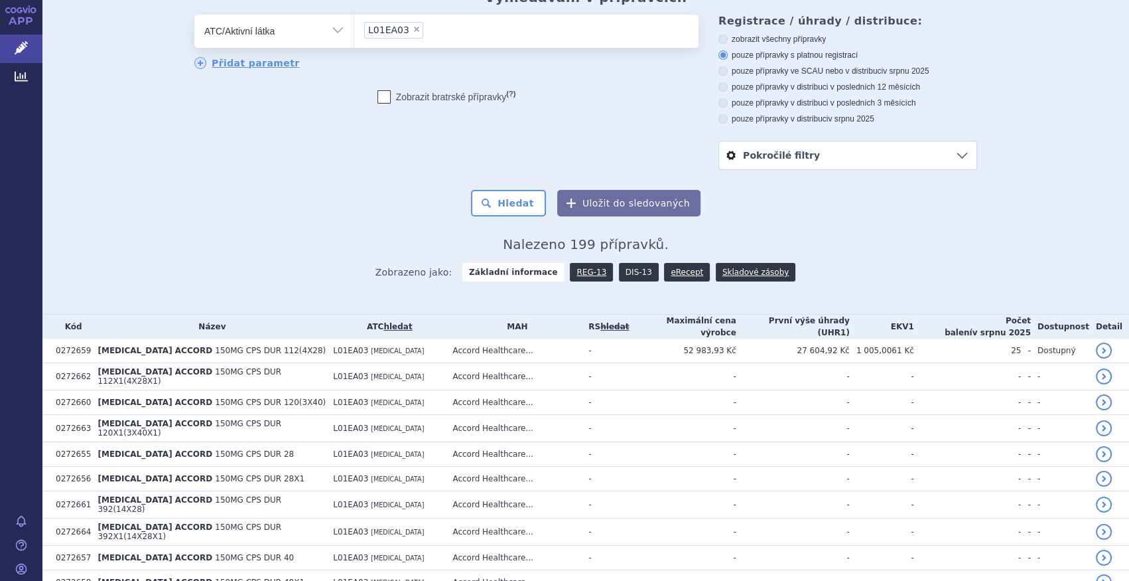
click at [633, 273] on link "DIS-13" at bounding box center [639, 272] width 40 height 19
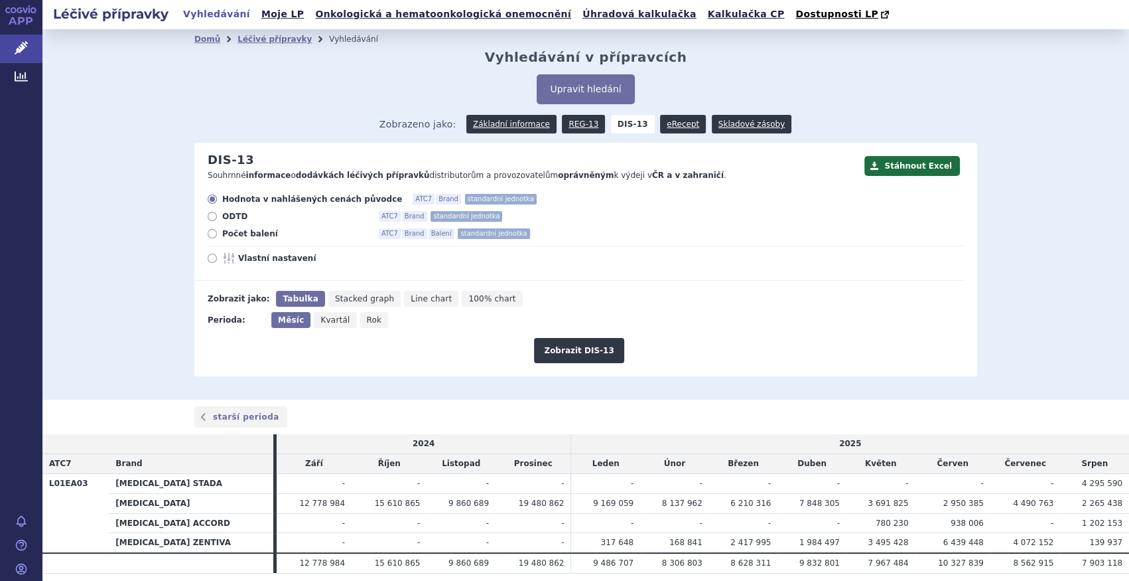
click at [253, 237] on span "Počet balení" at bounding box center [295, 233] width 146 height 11
click at [218, 237] on input "Počet balení ATC7 Brand Balení standardní jednotka" at bounding box center [213, 235] width 9 height 9
radio input "true"
click at [562, 354] on button "Zobrazit DIS-13" at bounding box center [579, 350] width 90 height 25
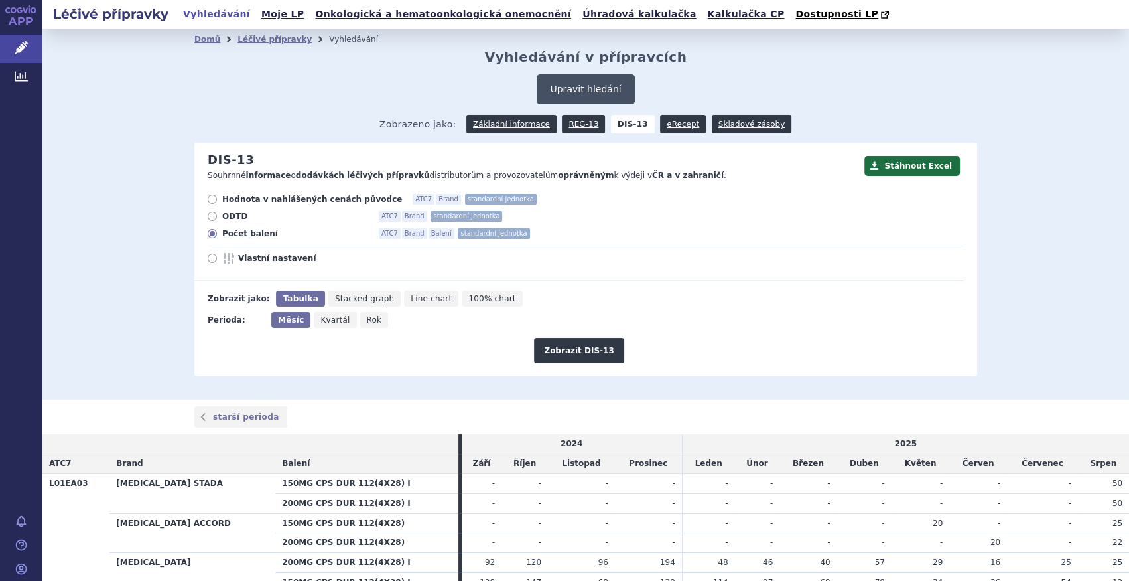
click at [593, 91] on button "Upravit hledání" at bounding box center [586, 89] width 98 height 30
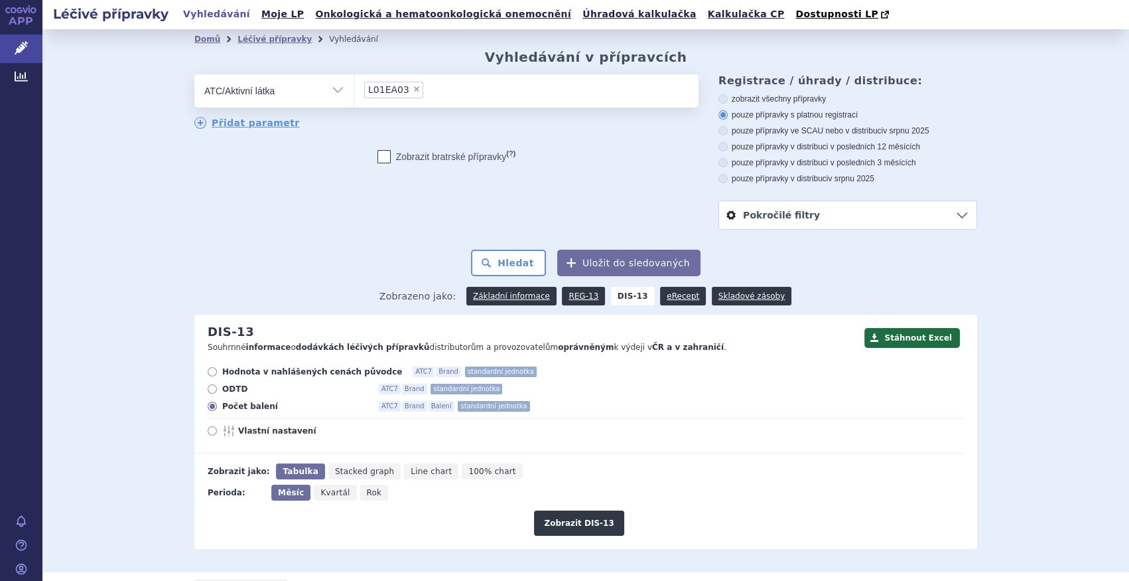
drag, startPoint x: 546, startPoint y: 99, endPoint x: 452, endPoint y: 96, distance: 94.3
click at [533, 98] on ul "× L01EA03" at bounding box center [526, 88] width 344 height 29
click at [354, 98] on select "L01EA03" at bounding box center [354, 90] width 1 height 33
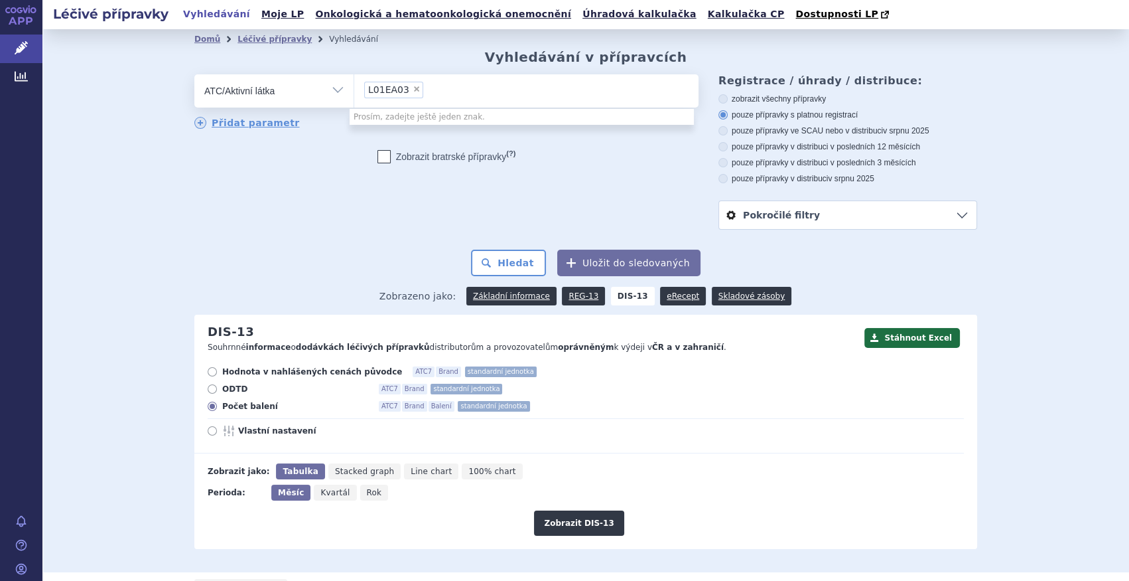
click at [413, 88] on span "×" at bounding box center [417, 89] width 8 height 8
click at [354, 88] on select "L01EA03" at bounding box center [354, 90] width 1 height 33
select select
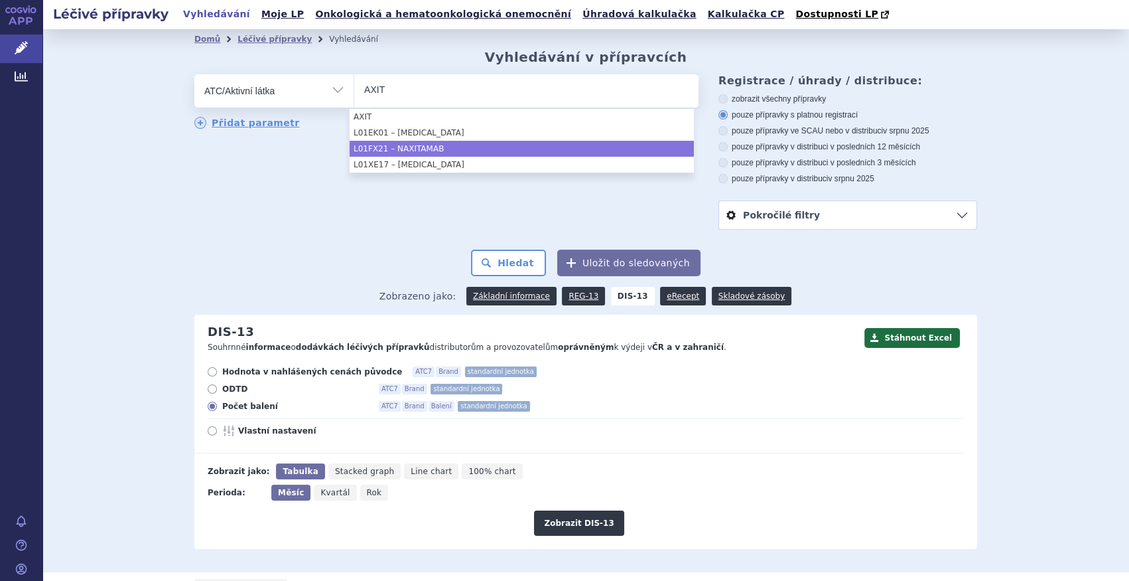
type input "AXIT"
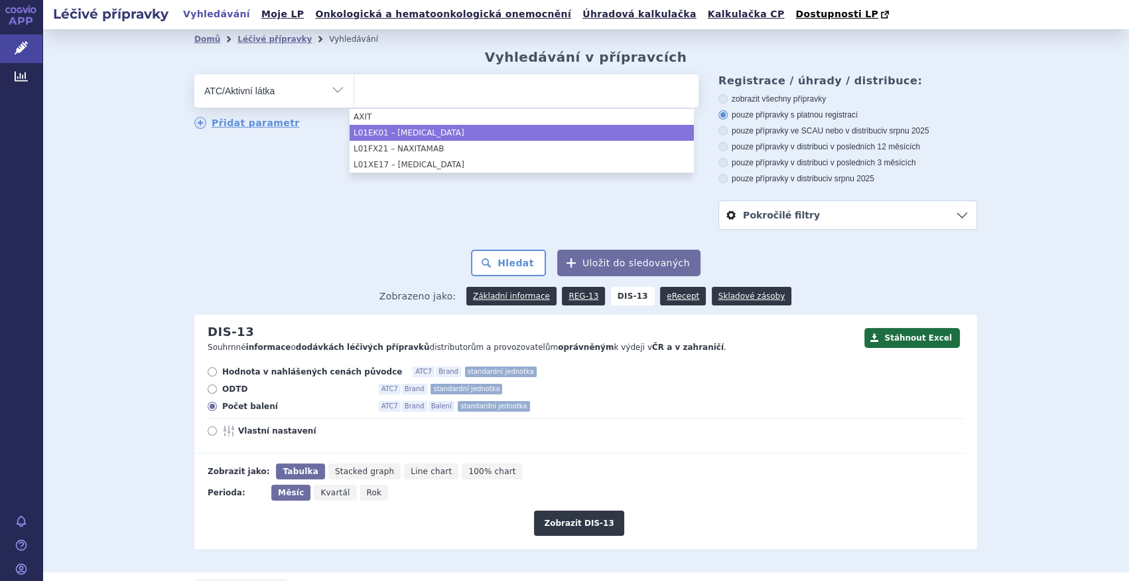
select select "L01EK01"
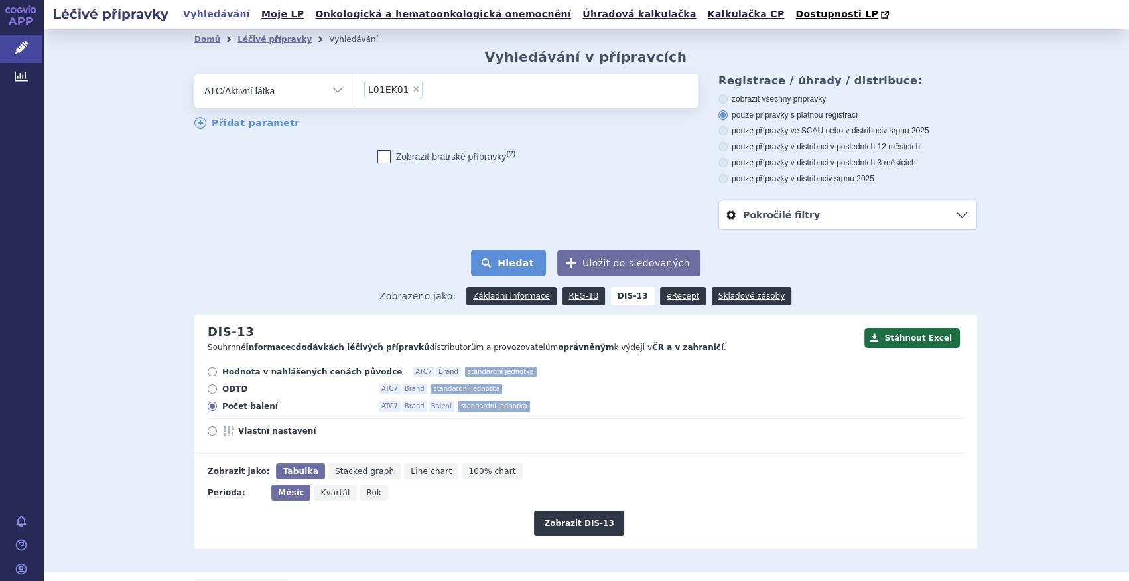
click at [518, 252] on button "Hledat" at bounding box center [508, 262] width 75 height 27
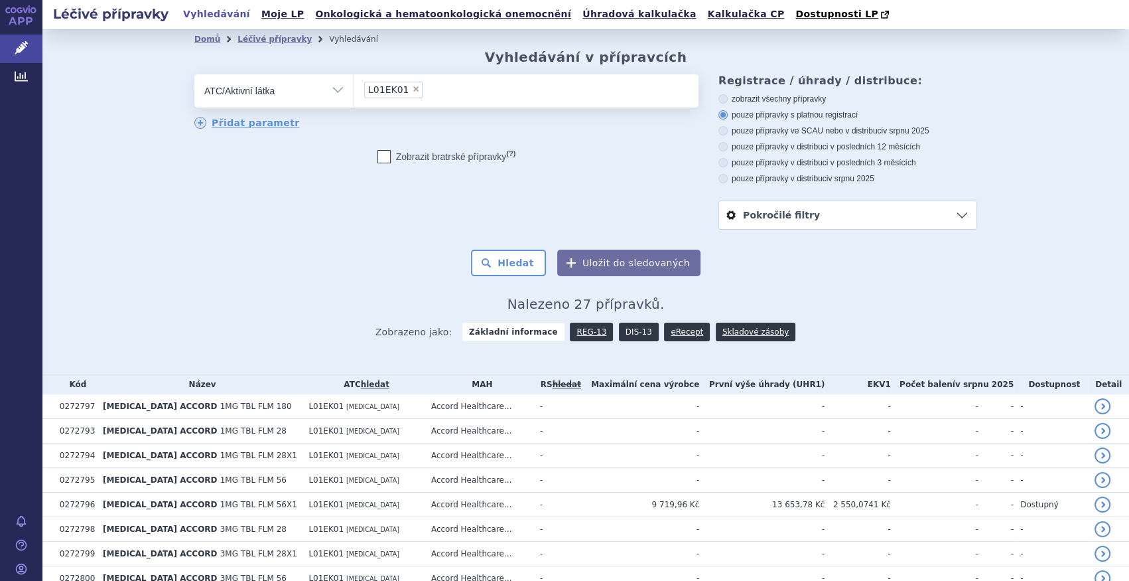
click at [619, 329] on link "DIS-13" at bounding box center [639, 331] width 40 height 19
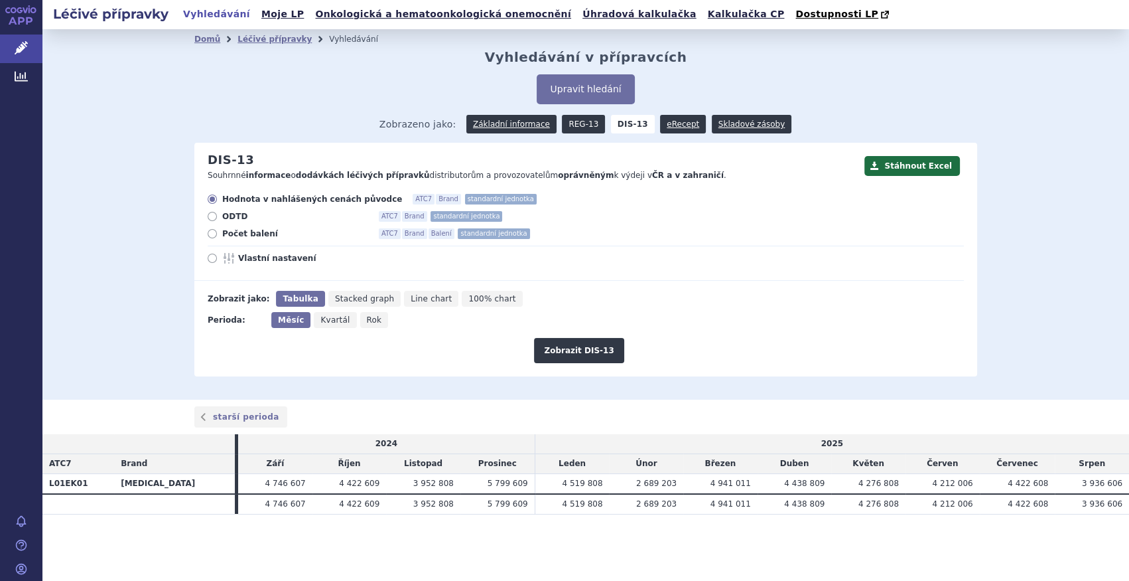
click at [584, 127] on link "REG-13" at bounding box center [583, 124] width 43 height 19
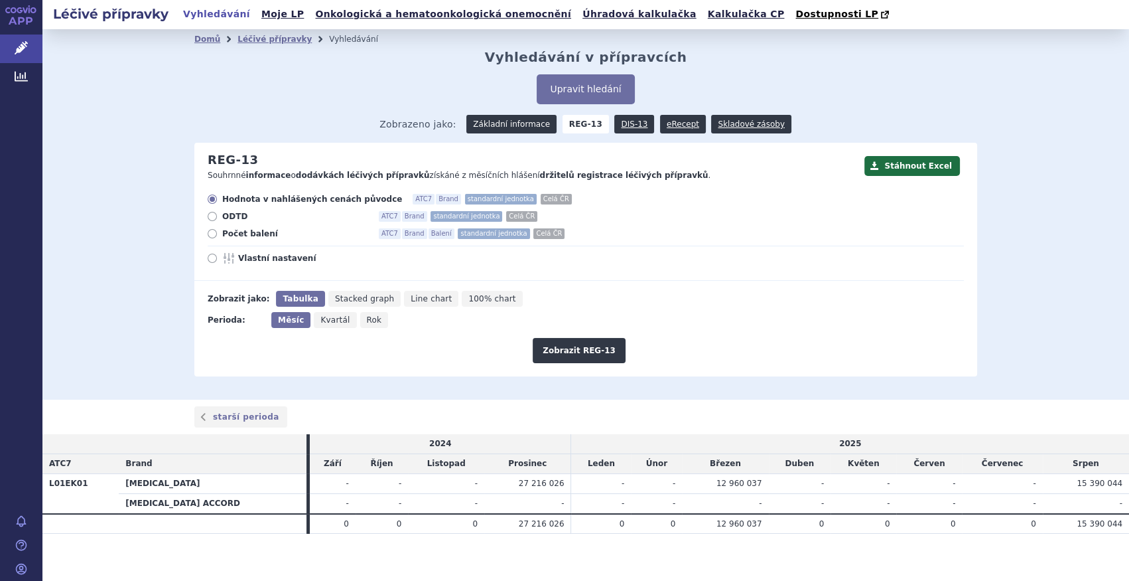
click at [530, 121] on link "Základní informace" at bounding box center [511, 124] width 90 height 19
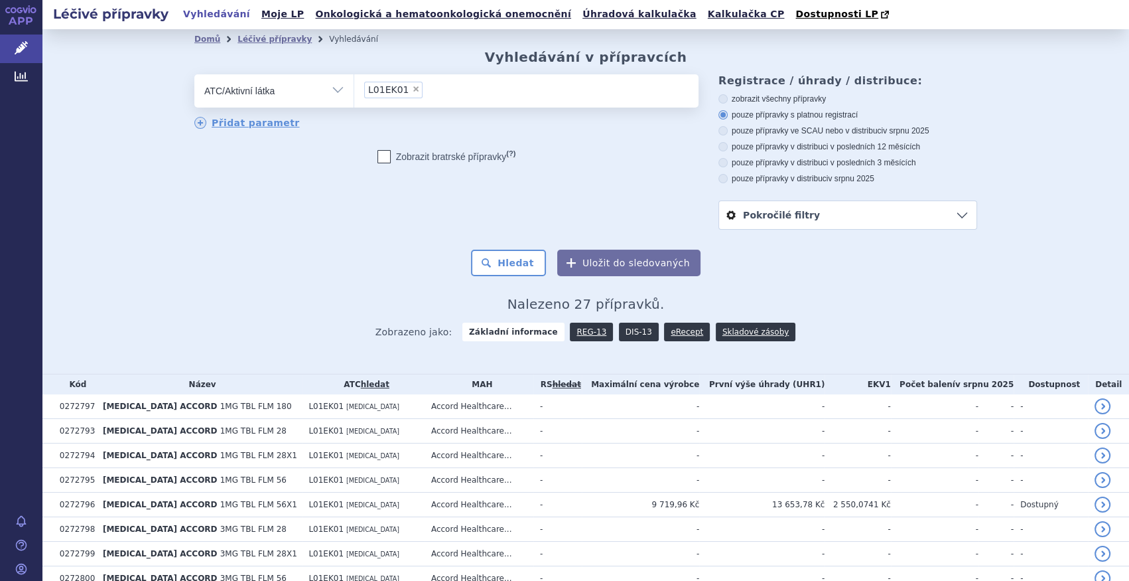
click at [624, 329] on link "DIS-13" at bounding box center [639, 331] width 40 height 19
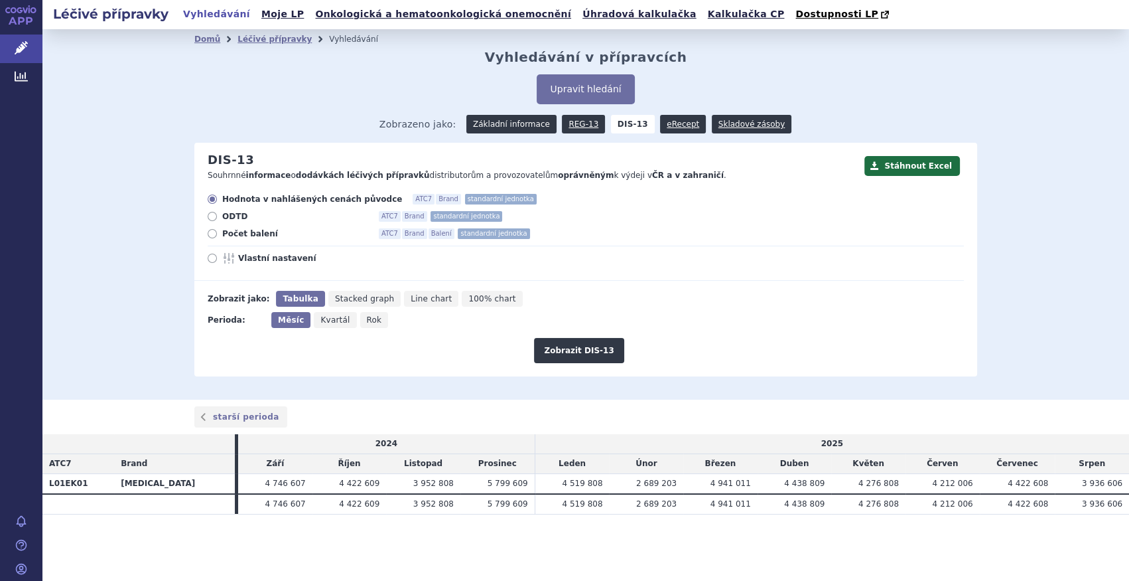
click at [518, 124] on link "Základní informace" at bounding box center [511, 124] width 90 height 19
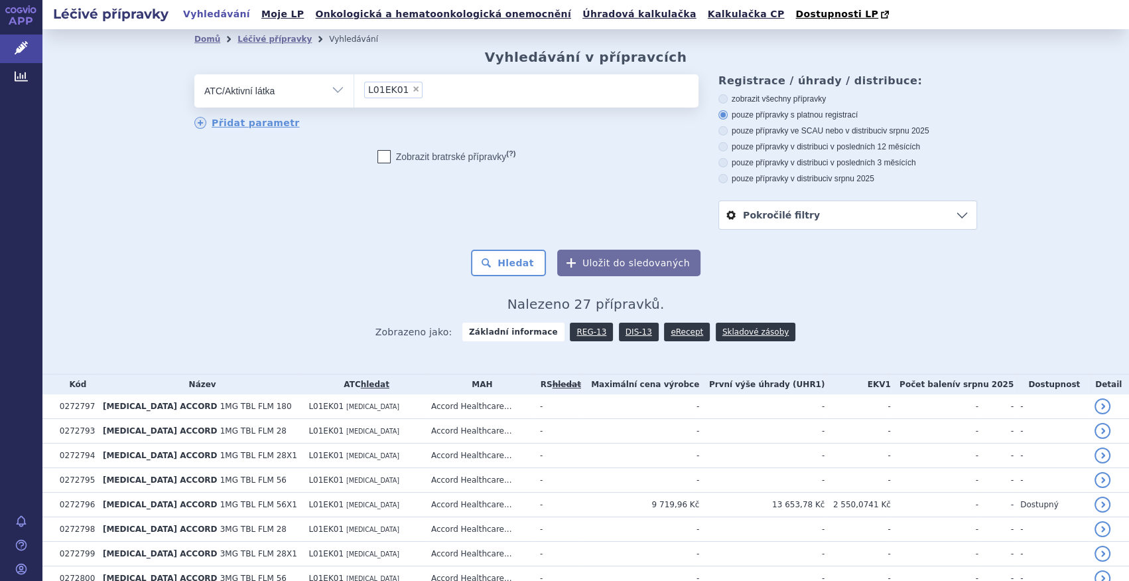
click at [412, 87] on span "×" at bounding box center [416, 89] width 8 height 8
click at [354, 87] on select "L01EK01" at bounding box center [354, 90] width 1 height 33
select select
click at [403, 88] on ul at bounding box center [526, 88] width 344 height 28
click at [354, 88] on select at bounding box center [354, 90] width 1 height 33
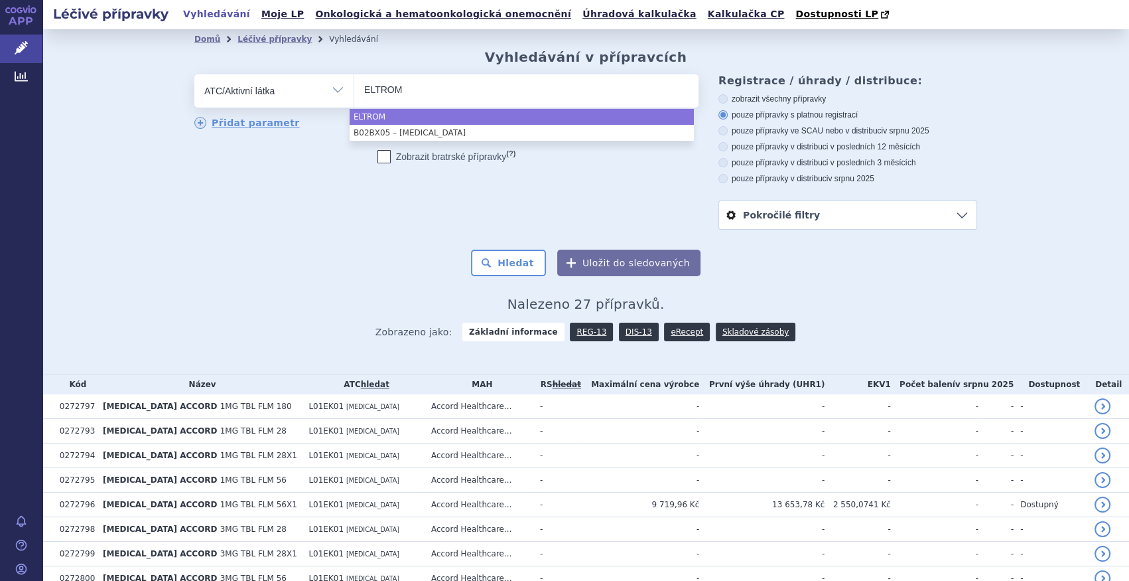
type input "ELTROM"
select select "ELTROM"
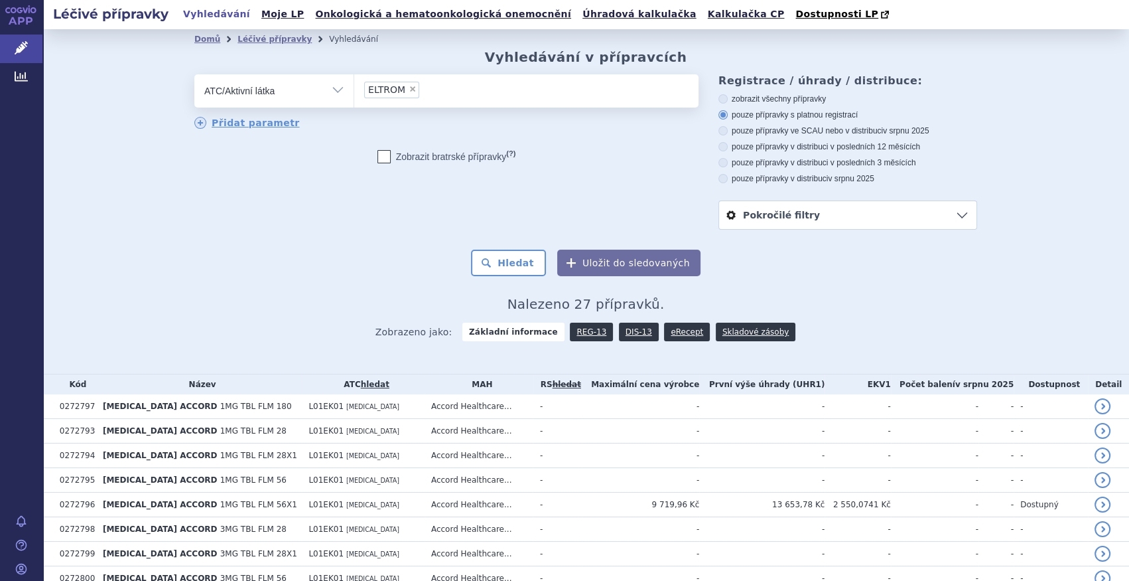
click at [409, 90] on span "×" at bounding box center [413, 89] width 8 height 8
click at [354, 90] on select "ELTROM" at bounding box center [354, 90] width 1 height 33
select select
click at [405, 93] on ul at bounding box center [526, 88] width 344 height 28
click at [354, 93] on select at bounding box center [354, 90] width 1 height 33
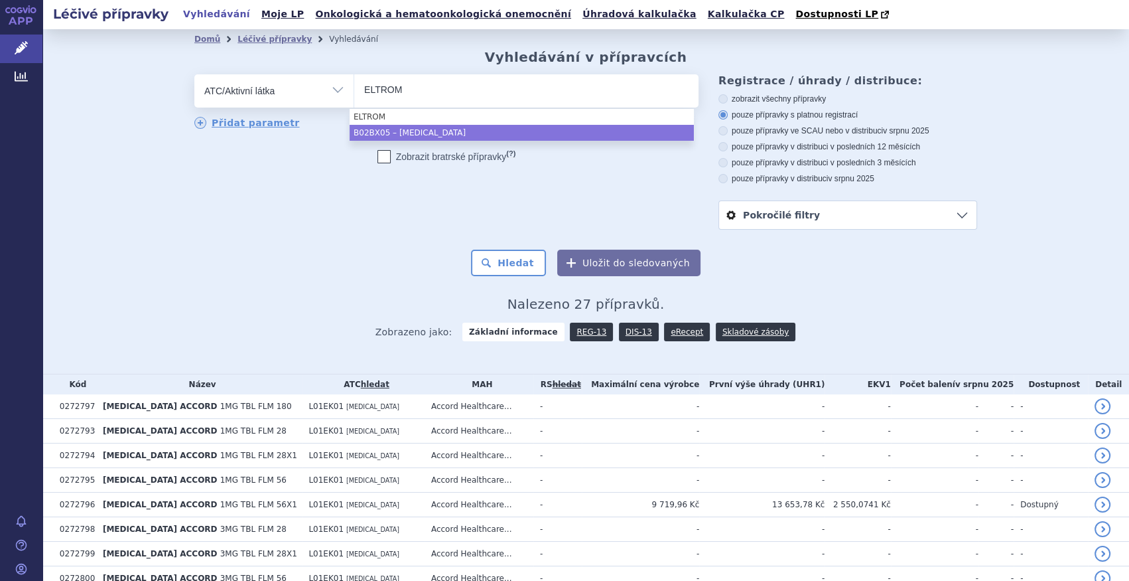
type input "ELTROM"
select select "B02BX05"
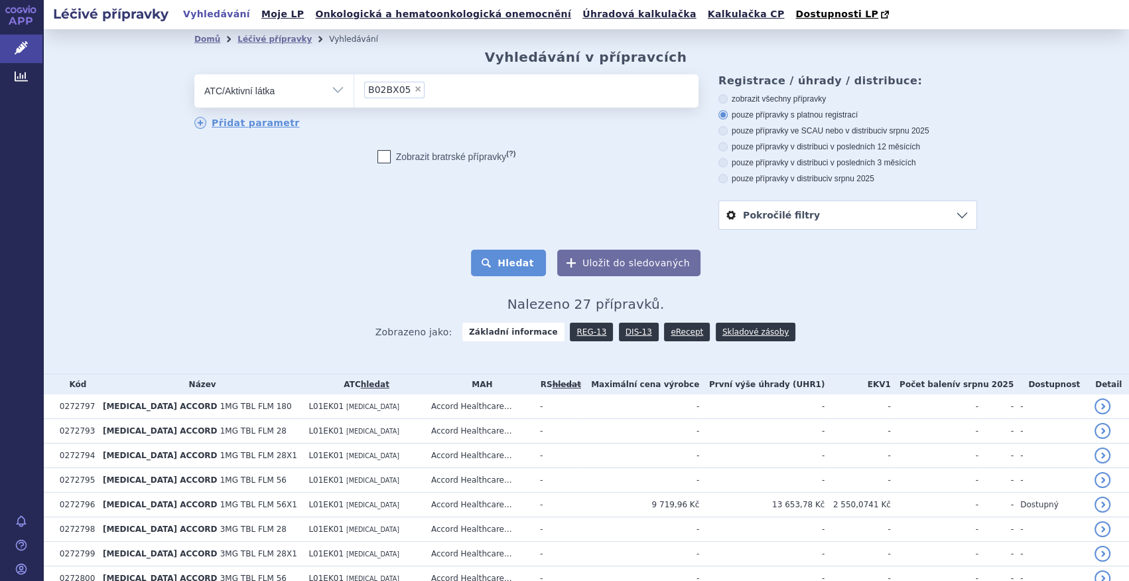
click at [510, 259] on button "Hledat" at bounding box center [508, 262] width 75 height 27
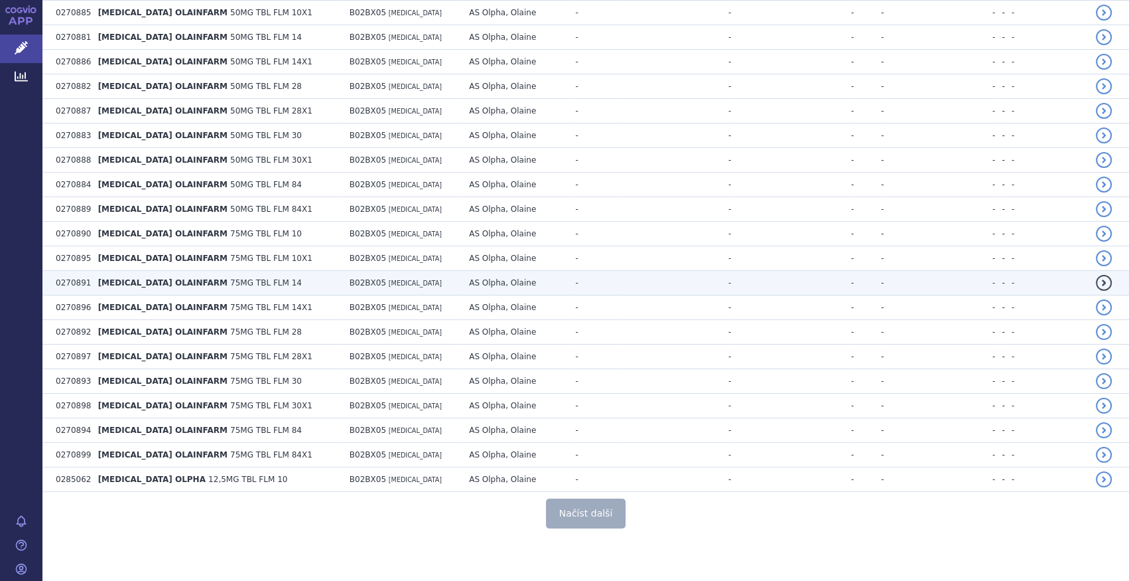
scroll to position [2359, 0]
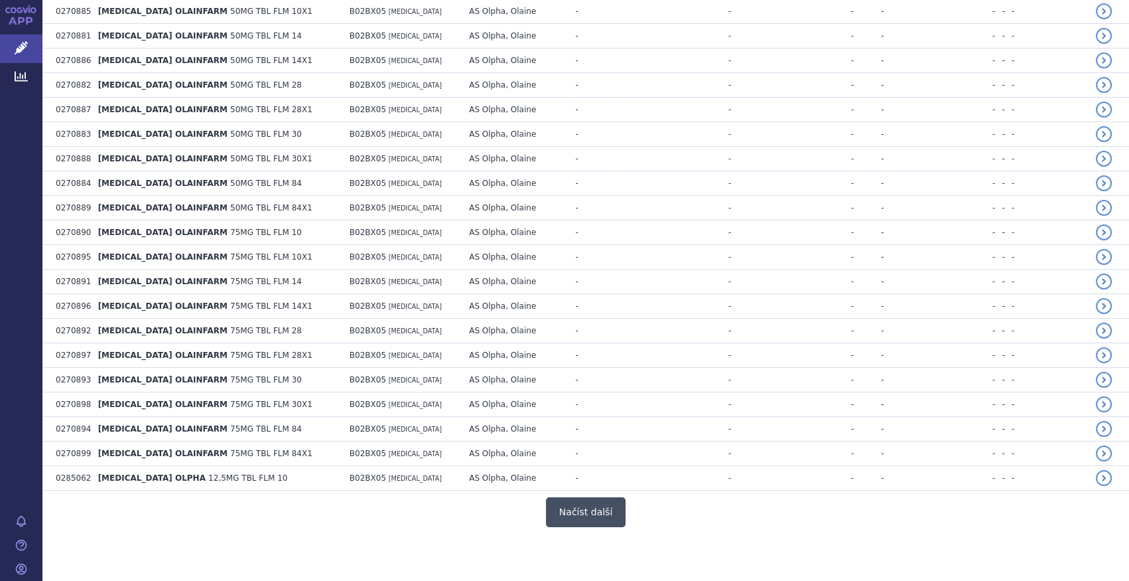
click at [581, 512] on button "Načíst další" at bounding box center [586, 512] width 80 height 30
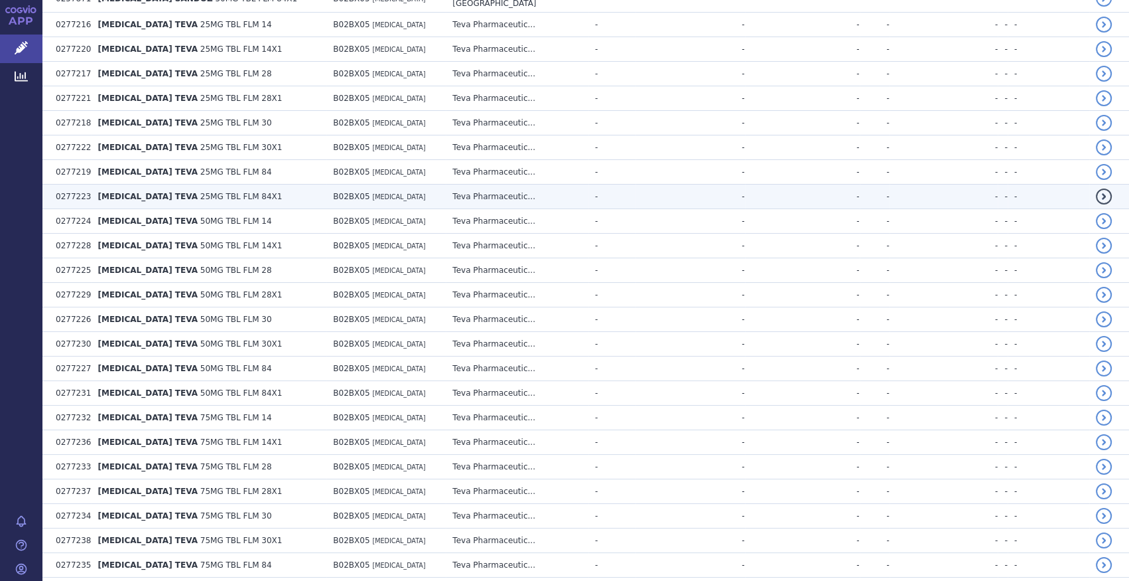
scroll to position [4229, 0]
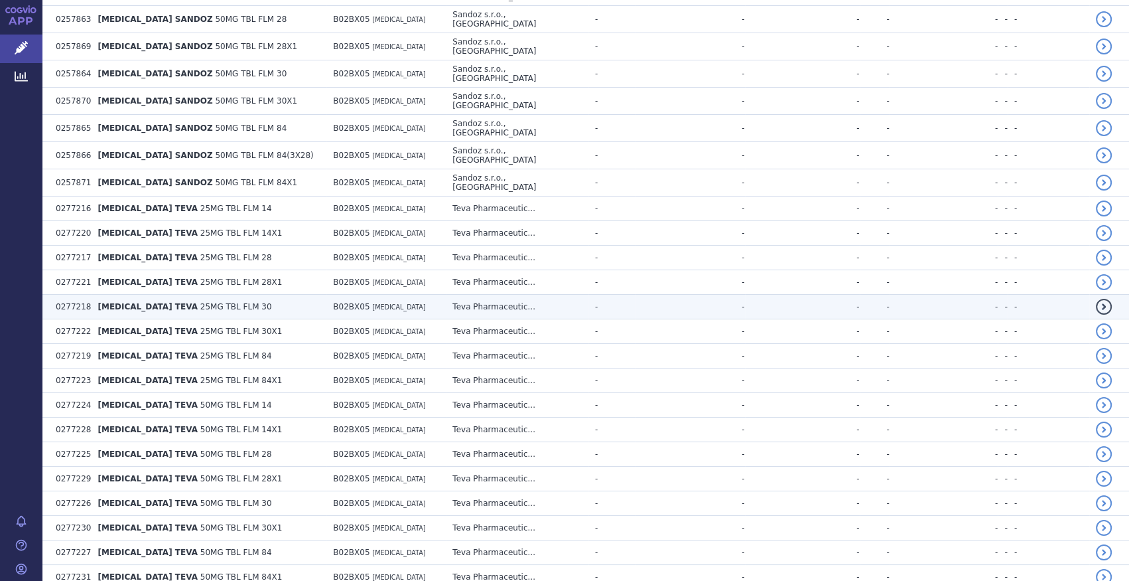
click at [155, 302] on span "[MEDICAL_DATA] TEVA" at bounding box center [148, 306] width 100 height 9
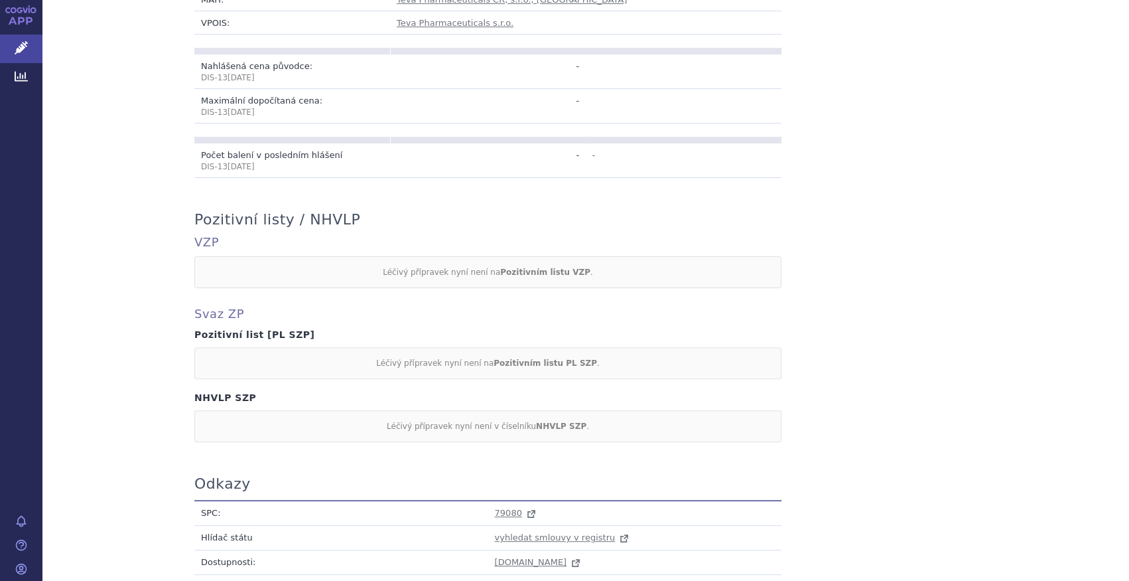
scroll to position [601, 0]
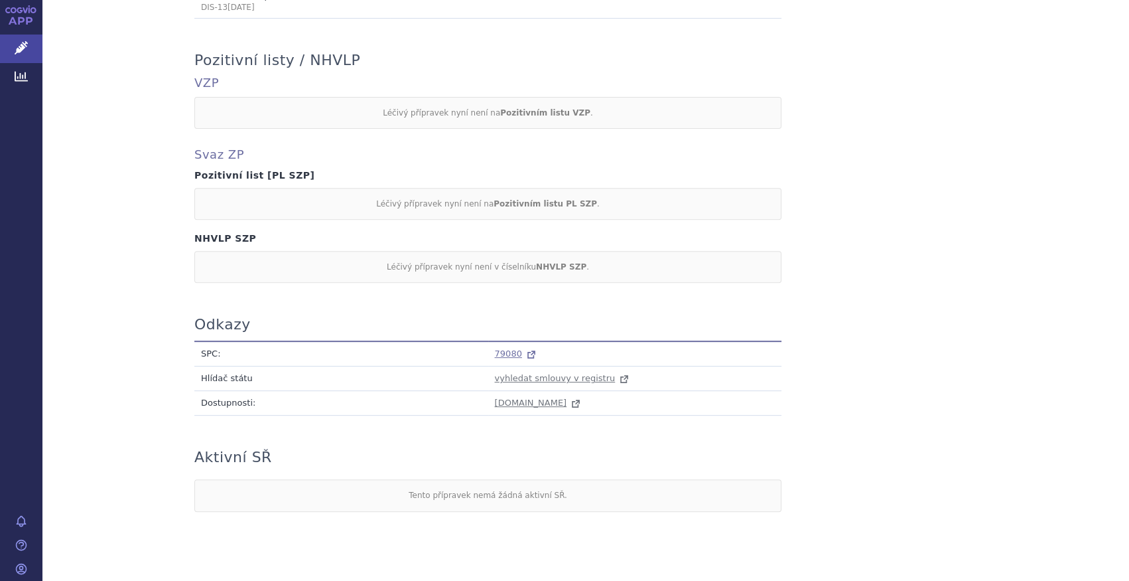
click at [513, 348] on link "79080" at bounding box center [517, 353] width 44 height 10
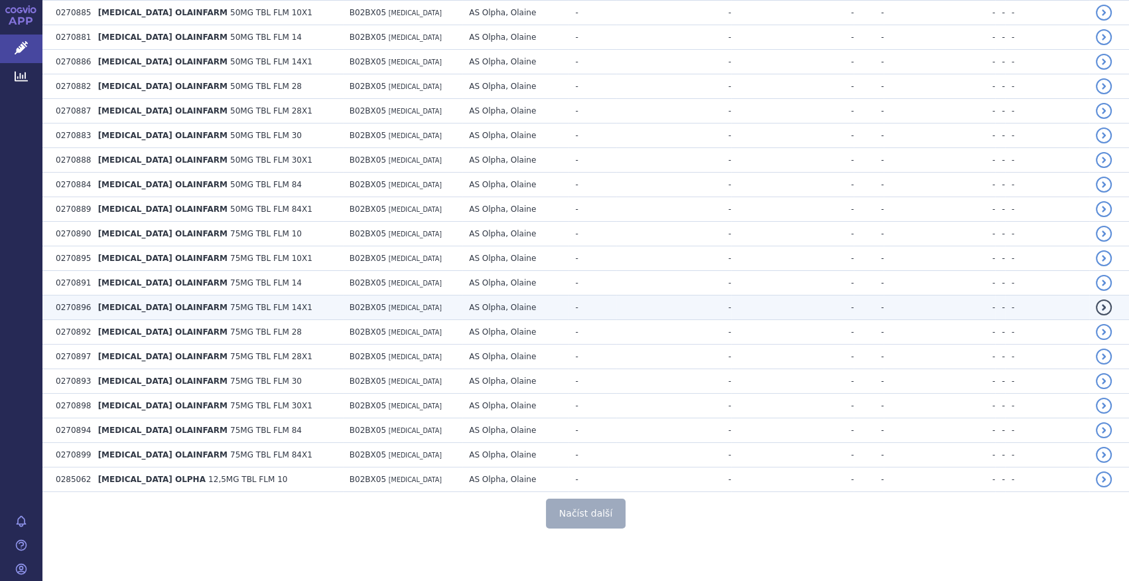
scroll to position [2359, 0]
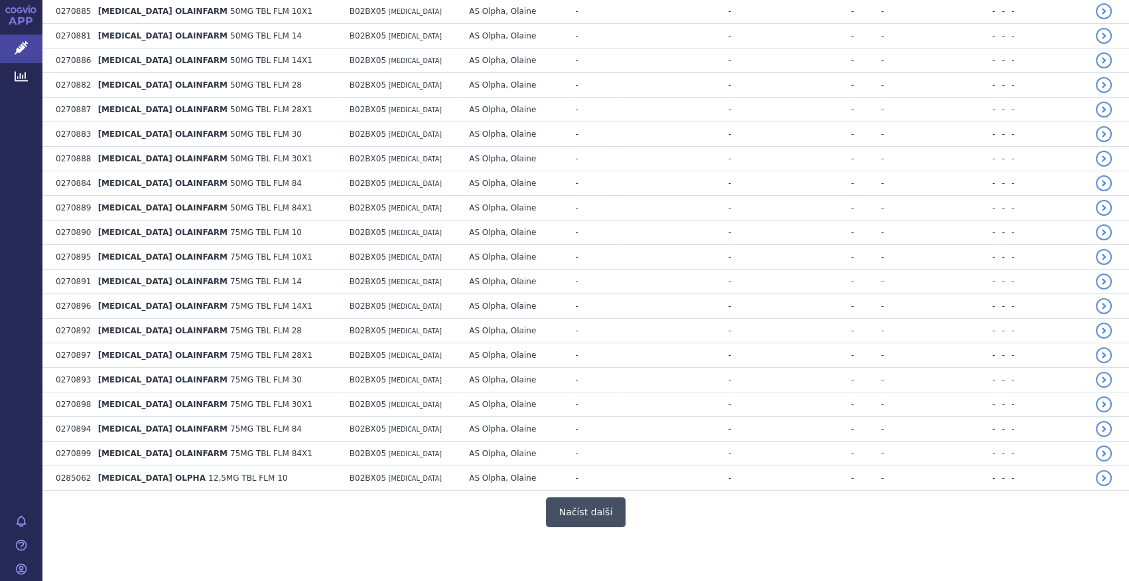
click at [570, 500] on button "Načíst další" at bounding box center [586, 512] width 80 height 30
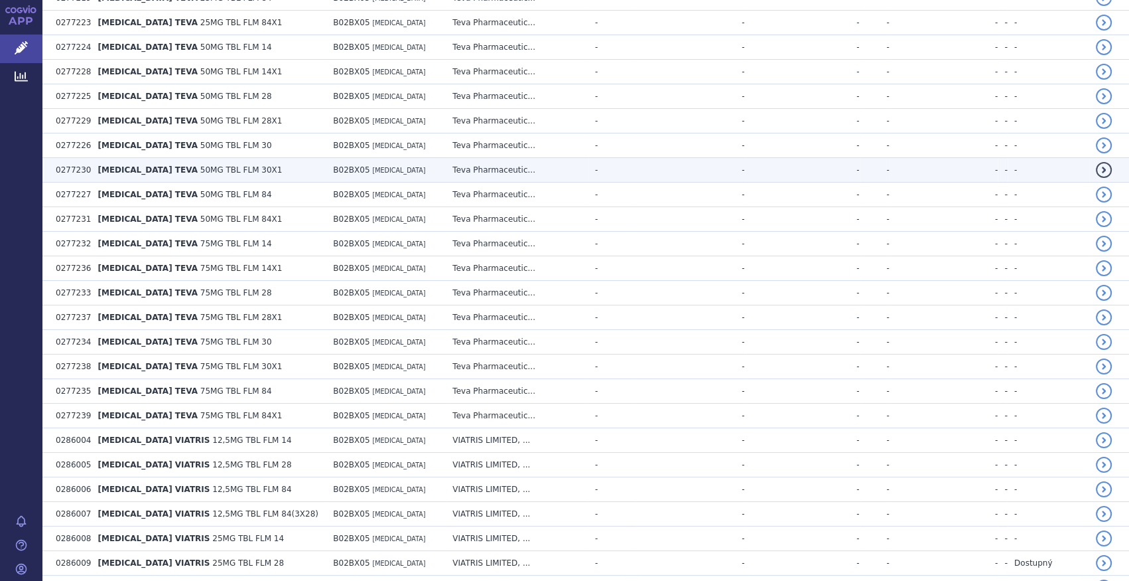
scroll to position [4591, 0]
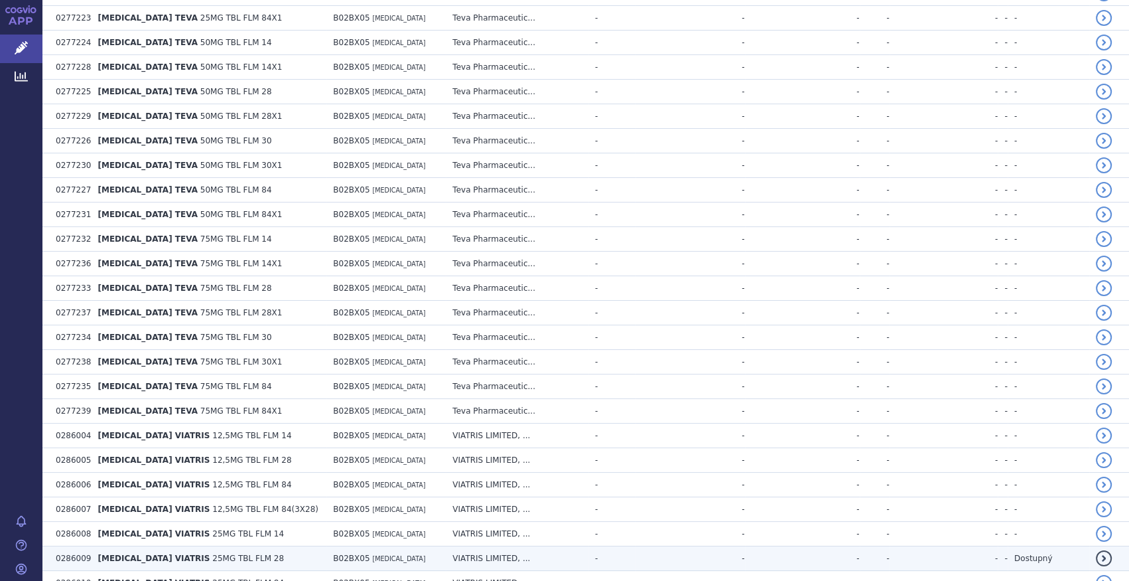
click at [575, 546] on td "VIATRIS LIMITED, ..." at bounding box center [517, 558] width 143 height 25
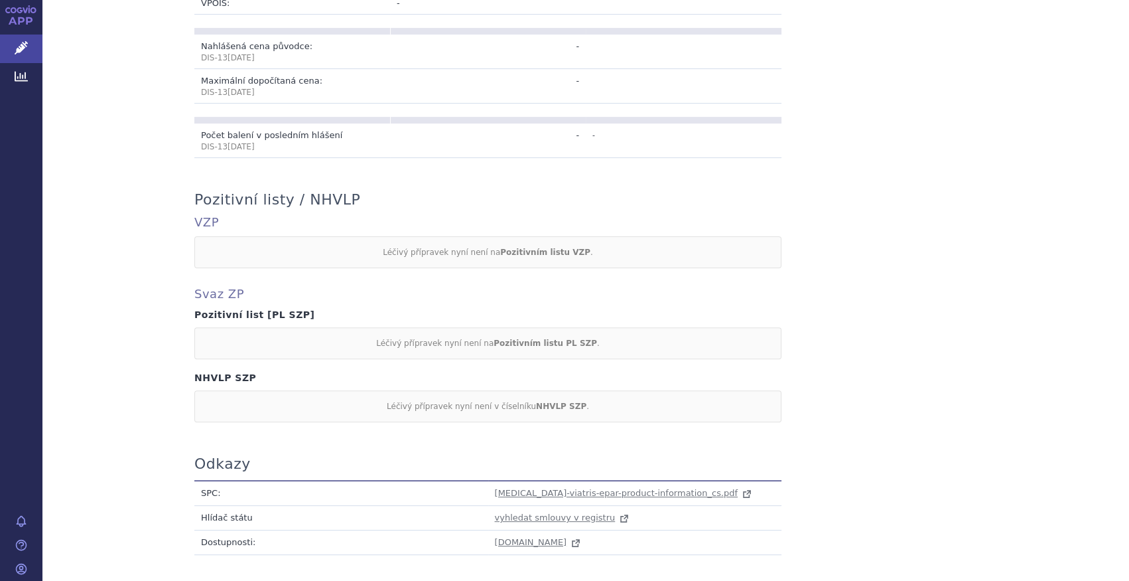
scroll to position [543, 0]
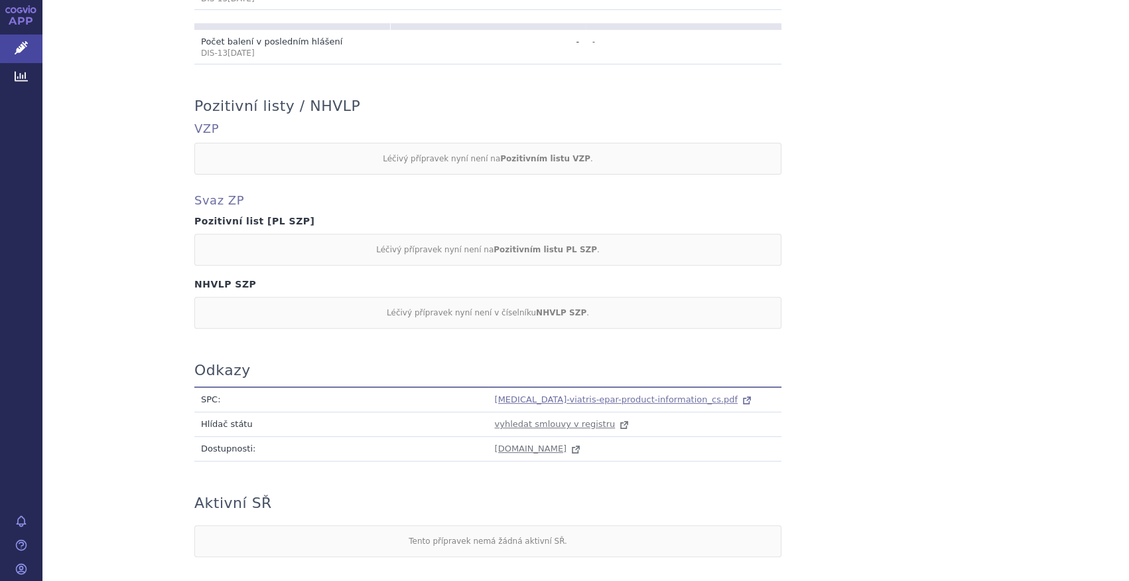
click at [528, 394] on span "eltrombopag-viatris-epar-product-information_cs.pdf" at bounding box center [617, 399] width 244 height 10
click at [44, 43] on div "Přehled Tento produkt nemá SCAU data. Kód: 0286009 Název + doplněk názvu: ELTRO…" at bounding box center [585, 121] width 1087 height 898
click at [33, 50] on link "Léčivé přípravky" at bounding box center [21, 49] width 42 height 28
click at [77, 44] on span "Léčivé přípravky" at bounding box center [95, 49] width 106 height 28
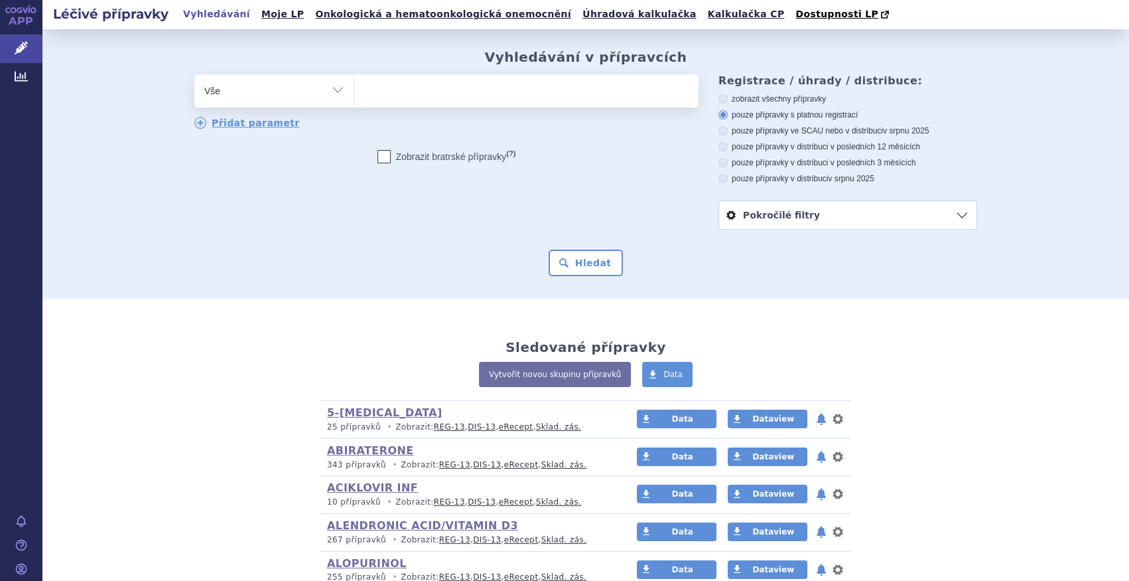
click at [332, 87] on select "Vše Přípravek/SUKL kód MAH VPOIS ATC/Aktivní látka Léková forma Síla" at bounding box center [273, 89] width 159 height 30
click at [316, 85] on select "Vše Přípravek/SUKL kód MAH VPOIS ATC/Aktivní látka Léková forma Síla" at bounding box center [273, 89] width 159 height 30
select select "filter-atc-group"
click at [194, 75] on select "Vše Přípravek/SUKL kód MAH VPOIS ATC/Aktivní látka Léková forma Síla" at bounding box center [273, 89] width 159 height 30
click at [400, 84] on ul at bounding box center [526, 88] width 344 height 28
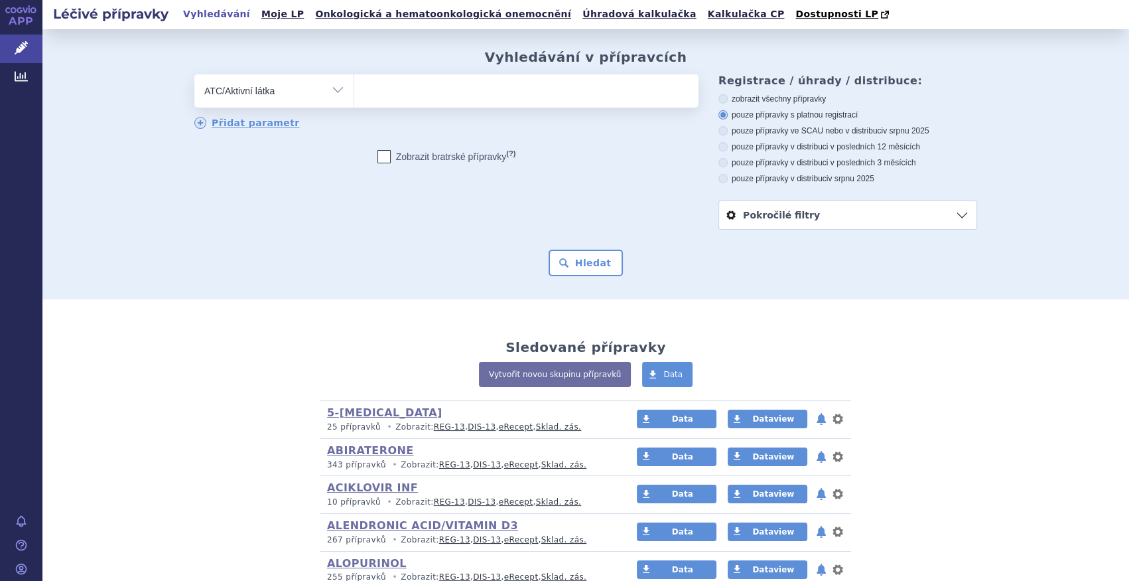
click at [354, 84] on select at bounding box center [354, 90] width 1 height 33
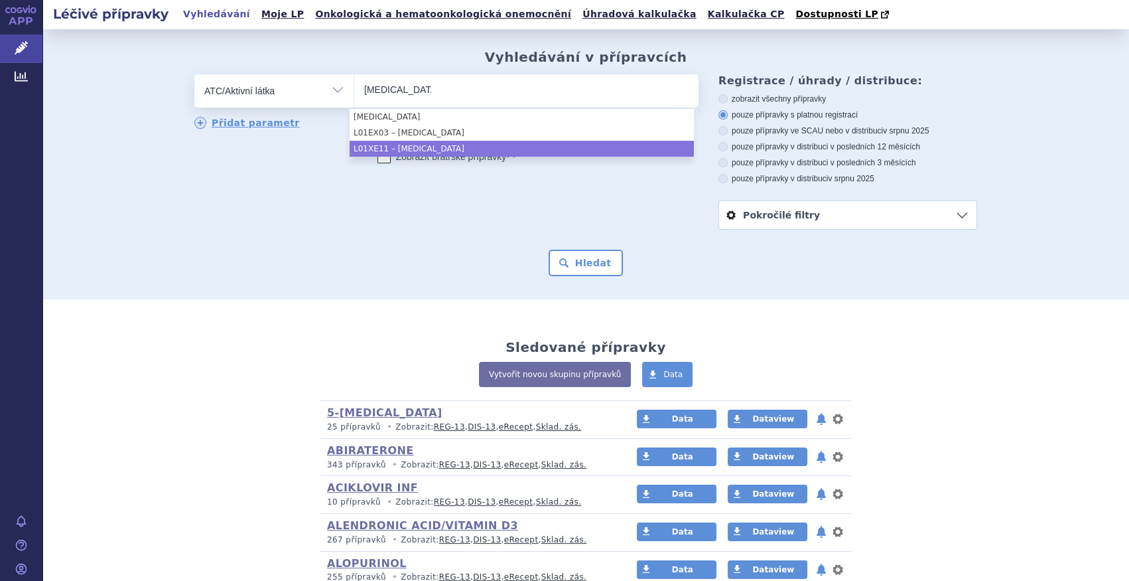
type input "[MEDICAL_DATA]"
select select "L01EX03"
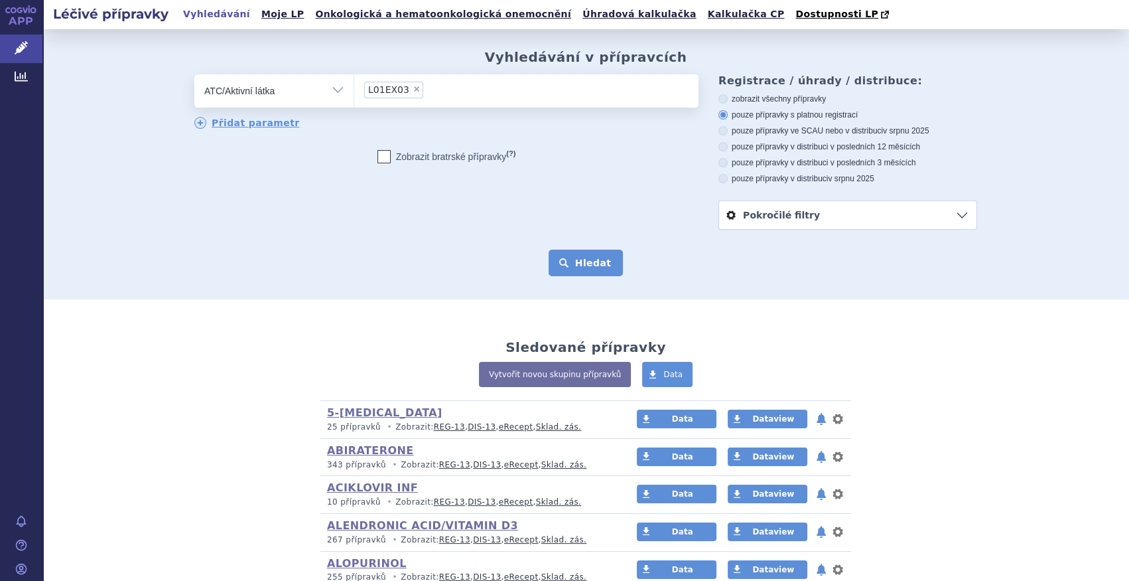
click at [595, 257] on button "Hledat" at bounding box center [586, 262] width 75 height 27
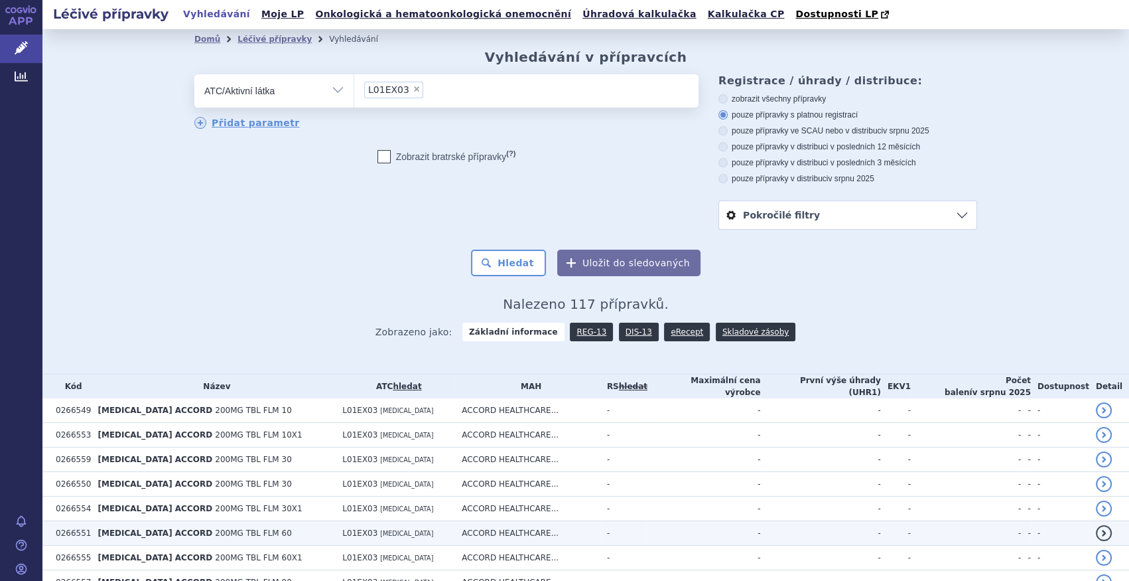
scroll to position [241, 0]
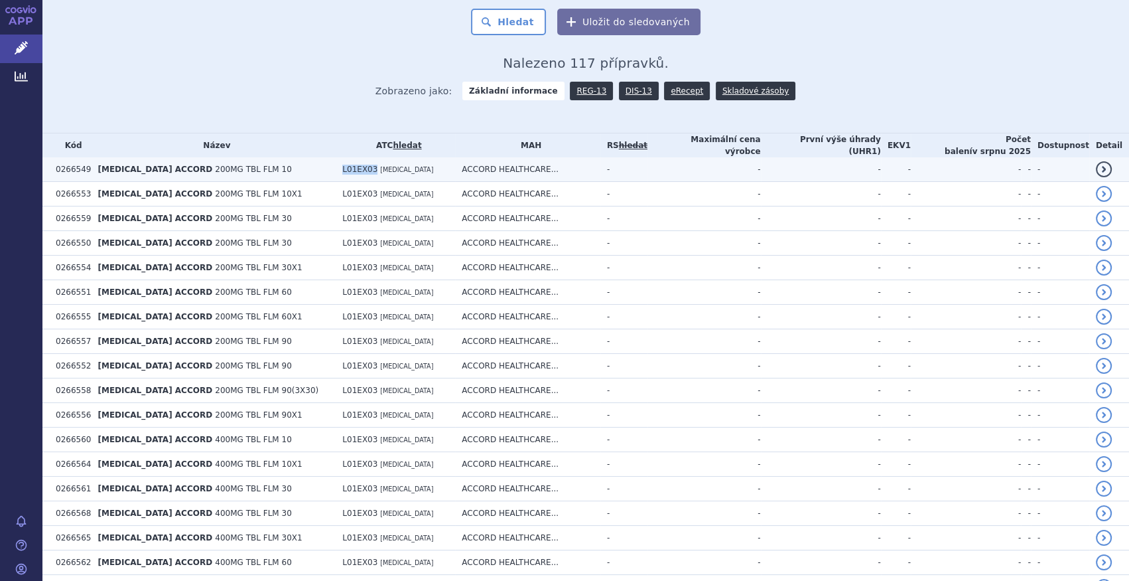
drag, startPoint x: 330, startPoint y: 165, endPoint x: 358, endPoint y: 167, distance: 27.9
click at [358, 167] on span "L01EX03" at bounding box center [359, 169] width 35 height 9
copy span "L01EX03"
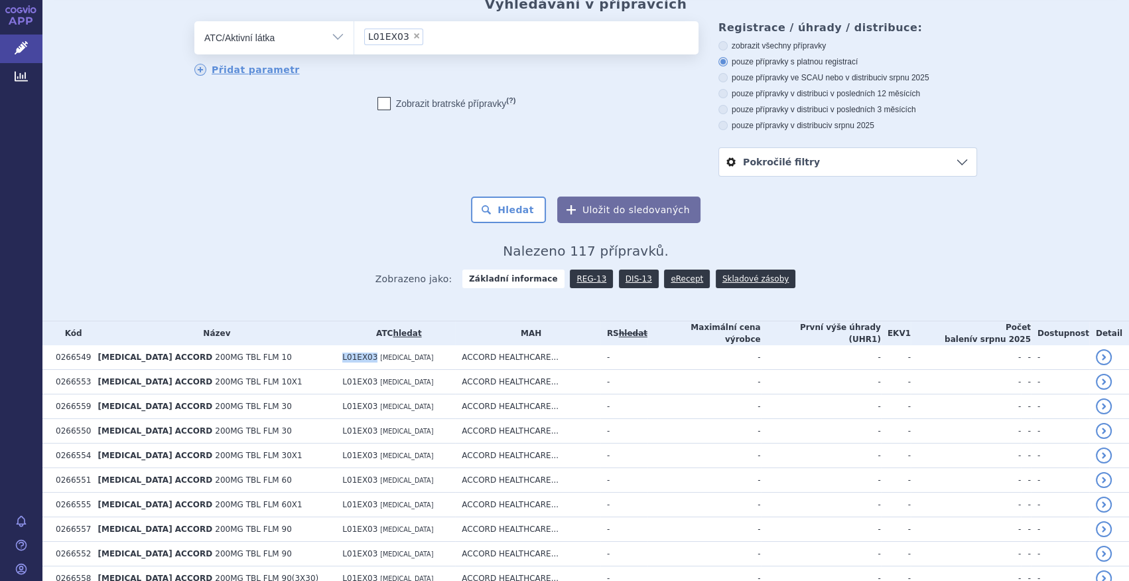
scroll to position [0, 0]
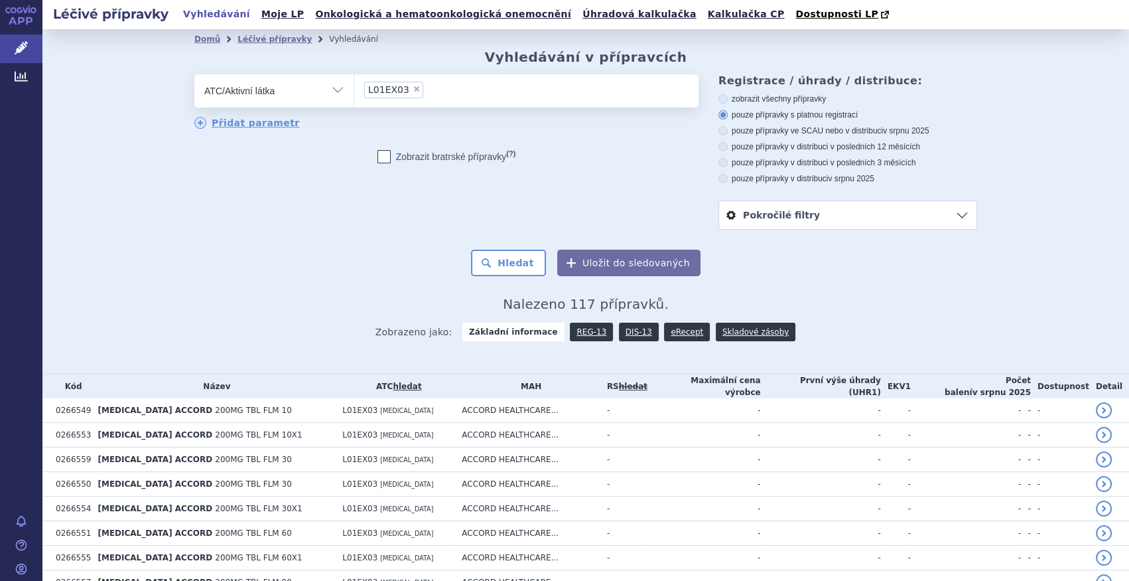
click at [413, 90] on span "×" at bounding box center [417, 89] width 8 height 8
click at [354, 90] on select "L01EX03" at bounding box center [354, 90] width 1 height 33
select select
click at [402, 90] on ul at bounding box center [526, 88] width 344 height 28
click at [354, 90] on select at bounding box center [354, 90] width 1 height 33
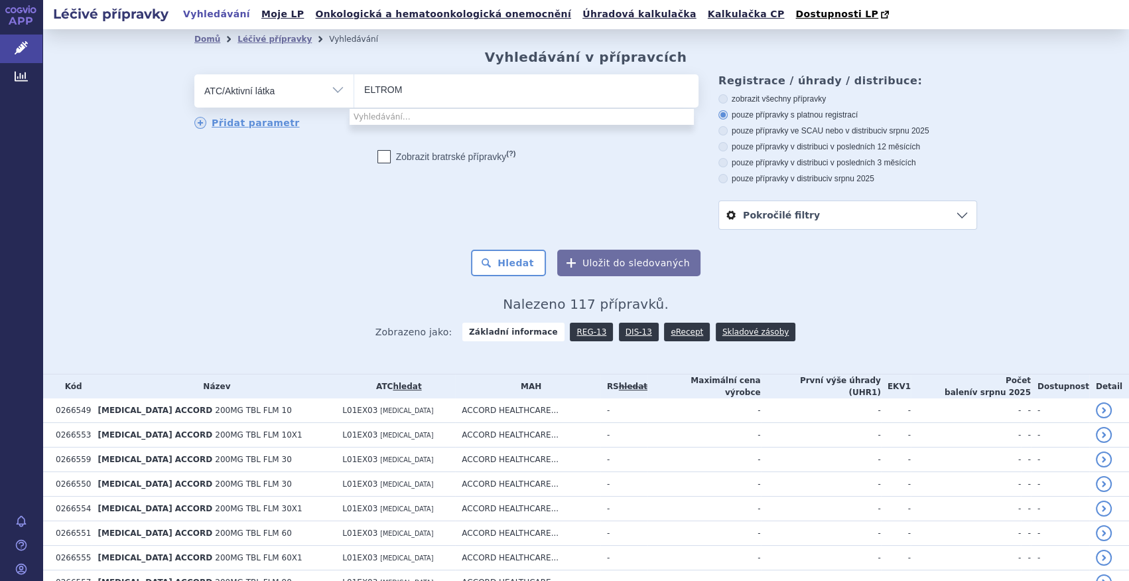
type input "ELTROM"
select select "ELTROM"
click at [527, 285] on div "Domů Léčivé přípravky Vyhledávání Vyhledávání v přípravcích odstranit Vše Přípr…" at bounding box center [586, 199] width 836 height 301
click at [524, 272] on button "Hledat" at bounding box center [508, 262] width 75 height 27
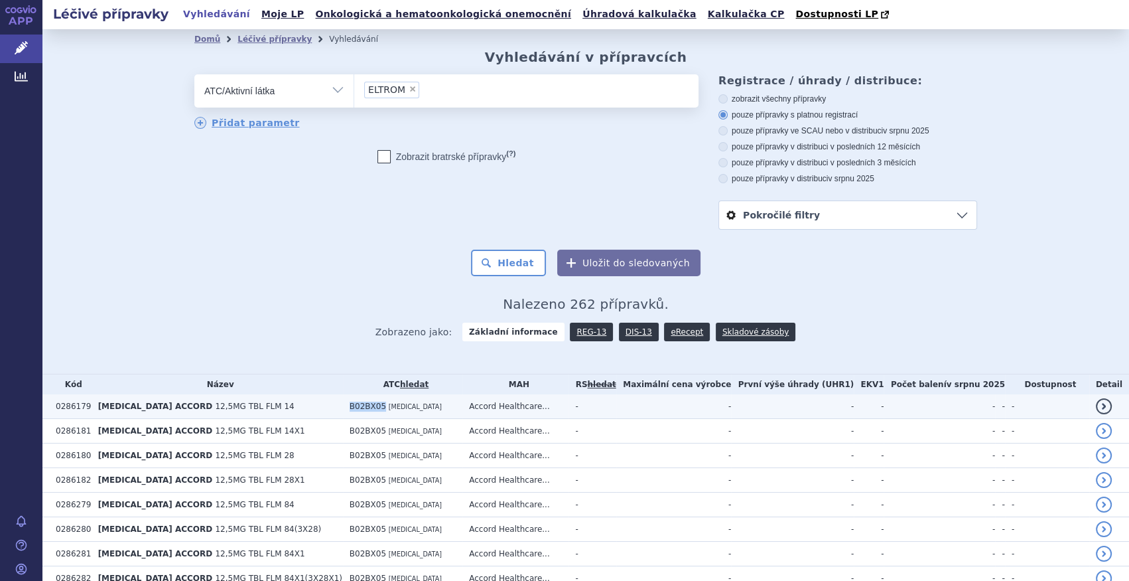
drag, startPoint x: 337, startPoint y: 405, endPoint x: 365, endPoint y: 408, distance: 28.1
click at [365, 408] on td "B02BX05 [MEDICAL_DATA]" at bounding box center [402, 406] width 119 height 25
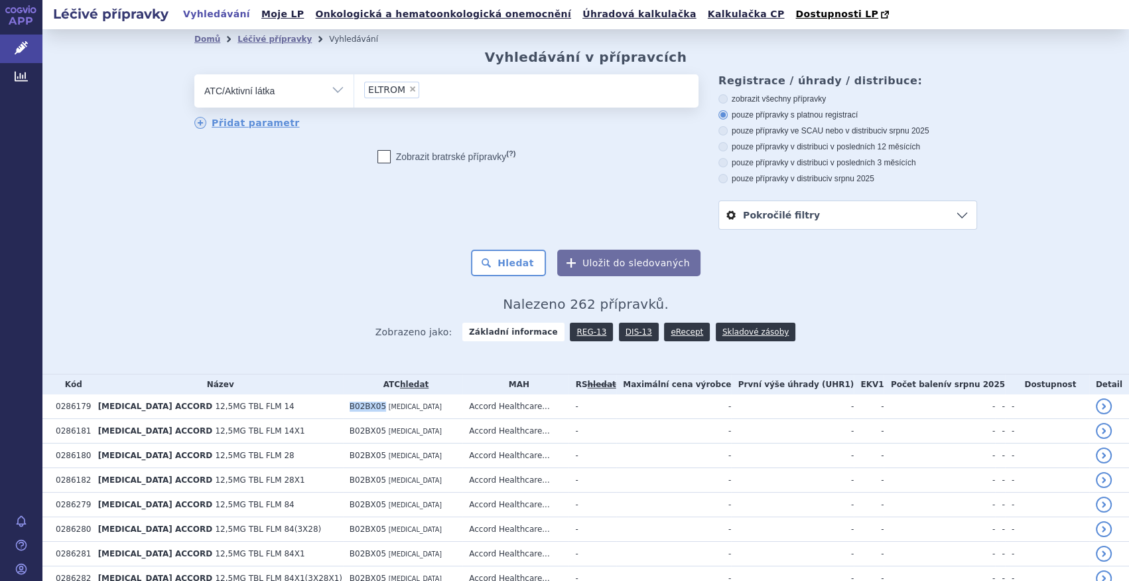
copy span "B02BX05"
